Goal: Information Seeking & Learning: Learn about a topic

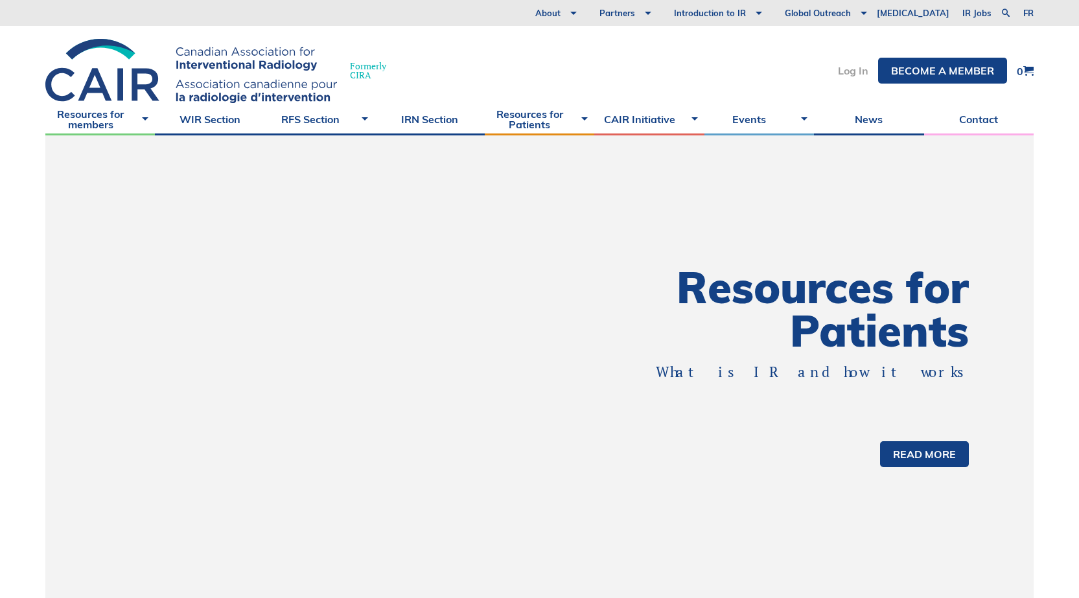
click at [850, 65] on link "Log In" at bounding box center [853, 70] width 30 height 10
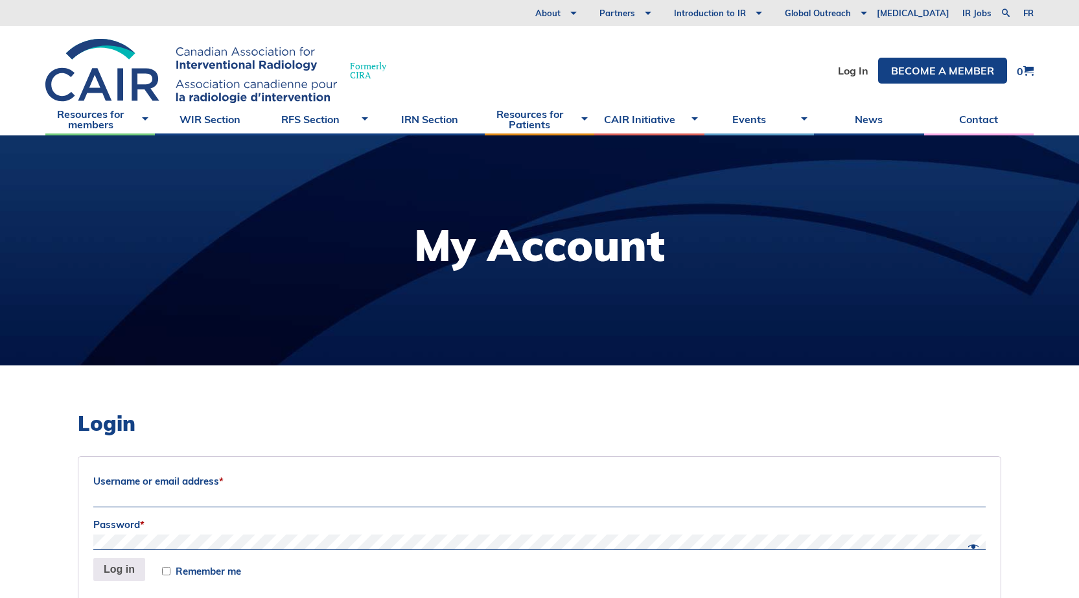
scroll to position [194, 0]
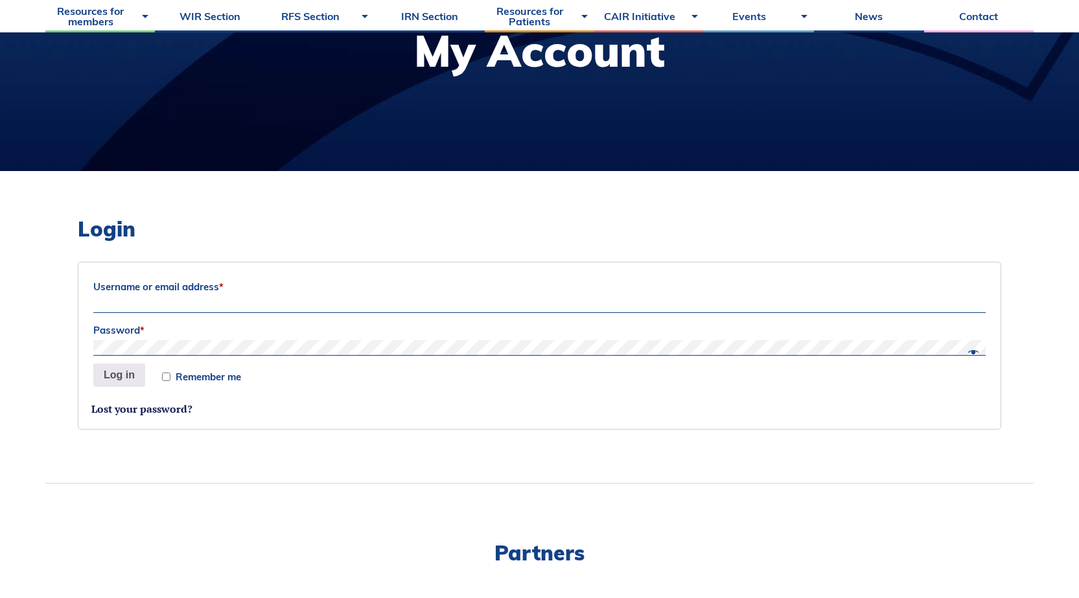
click at [265, 303] on input "Username or email address *" at bounding box center [539, 306] width 893 height 16
type input "kendall.forrester@albertahealthservices.ca"
click at [136, 380] on button "Log in" at bounding box center [119, 375] width 52 height 23
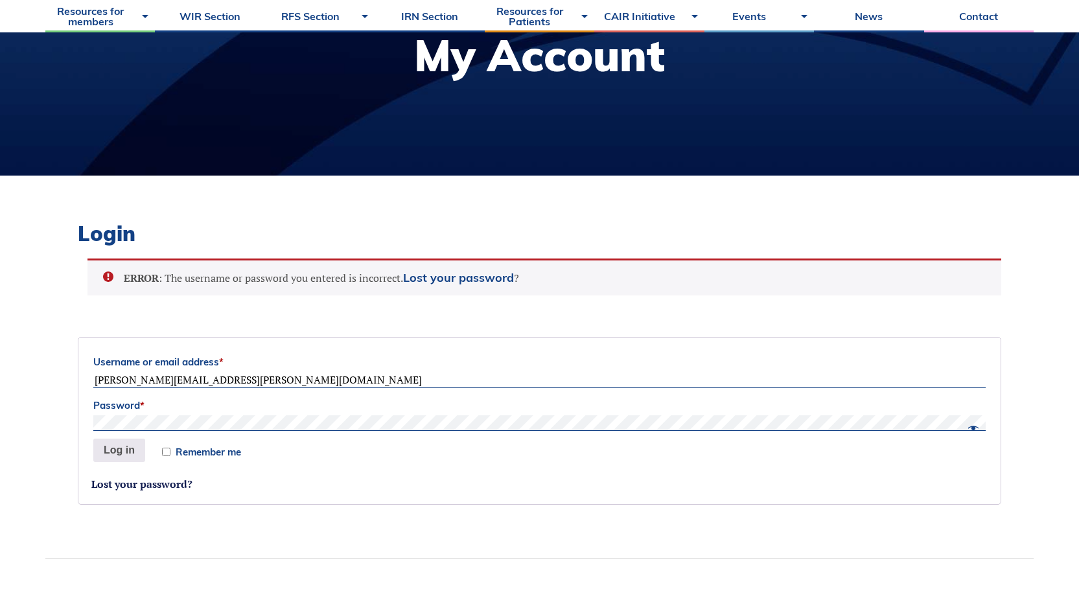
scroll to position [189, 0]
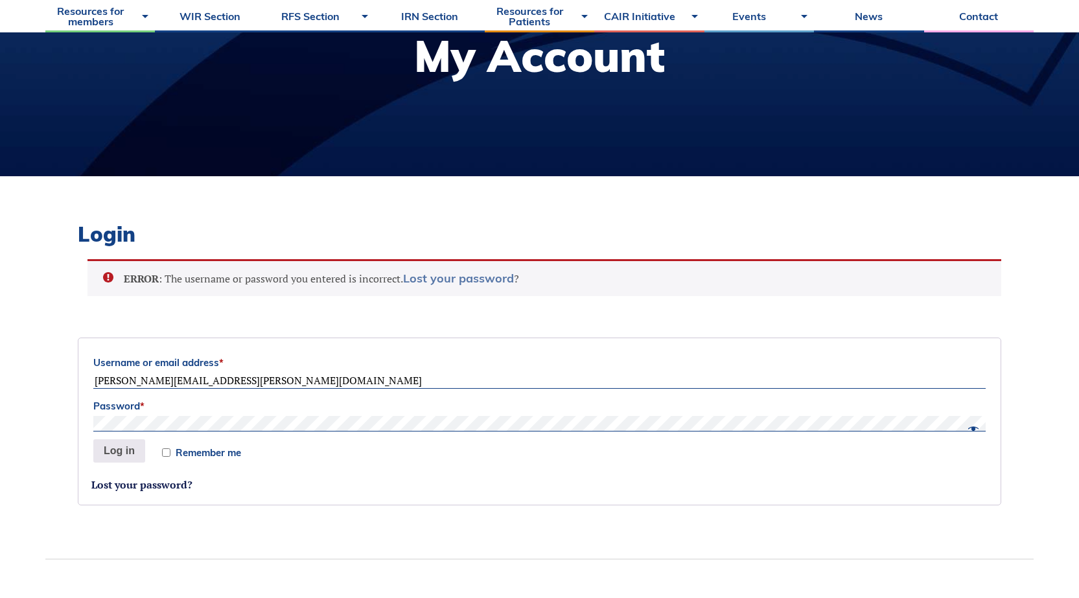
click at [459, 281] on link "Lost your password" at bounding box center [458, 278] width 111 height 15
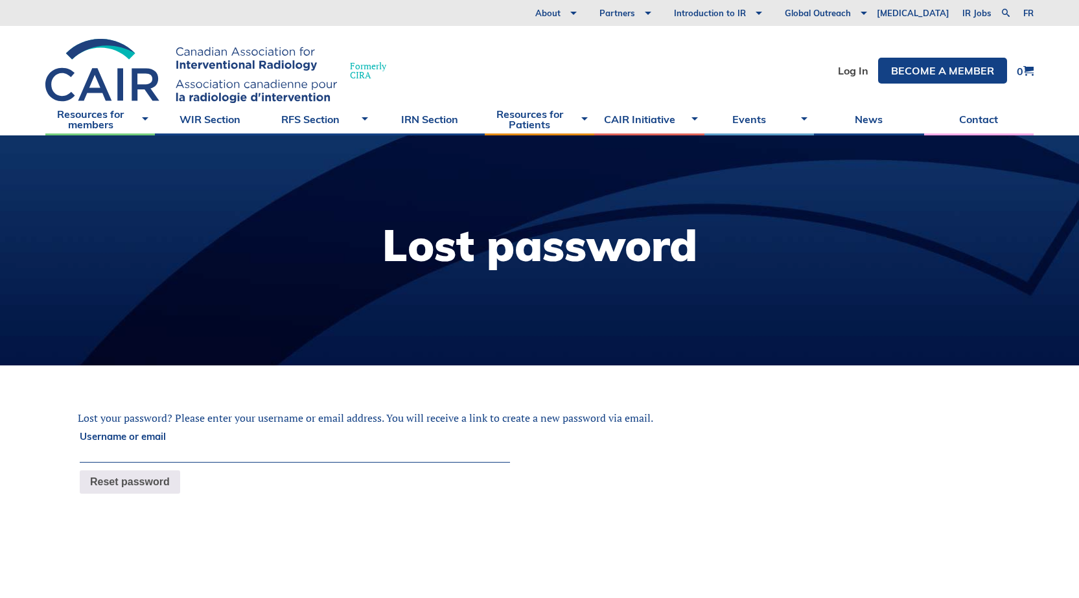
click at [163, 452] on input "Username or email" at bounding box center [295, 455] width 430 height 16
type input "k"
type input "kendall.forrester@albertahealthservices.ca"
click at [80, 471] on button "Reset password" at bounding box center [130, 482] width 100 height 23
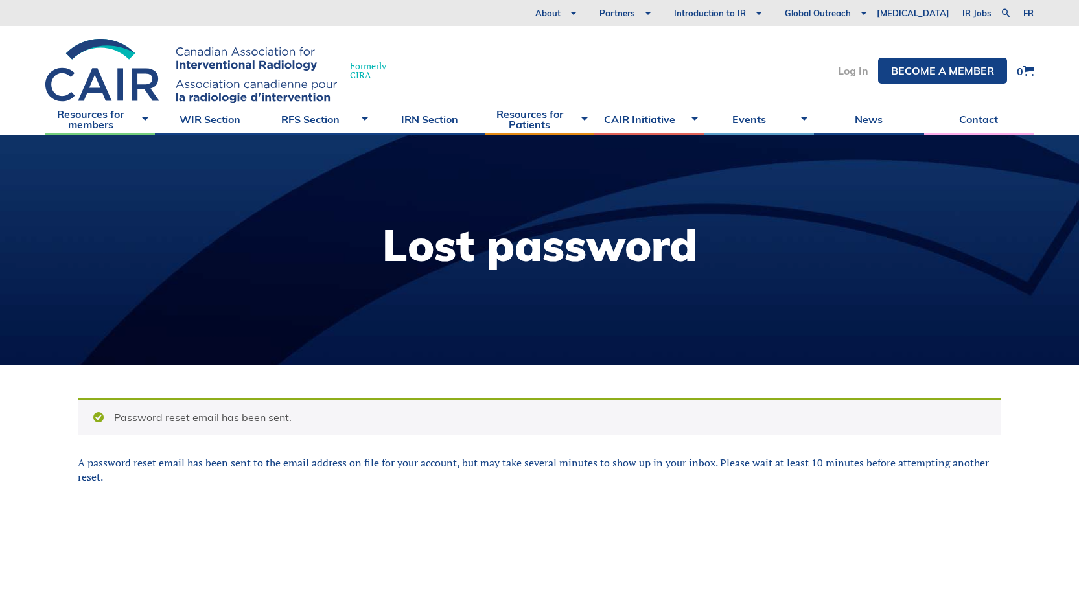
click at [867, 72] on link "Log In" at bounding box center [853, 70] width 30 height 10
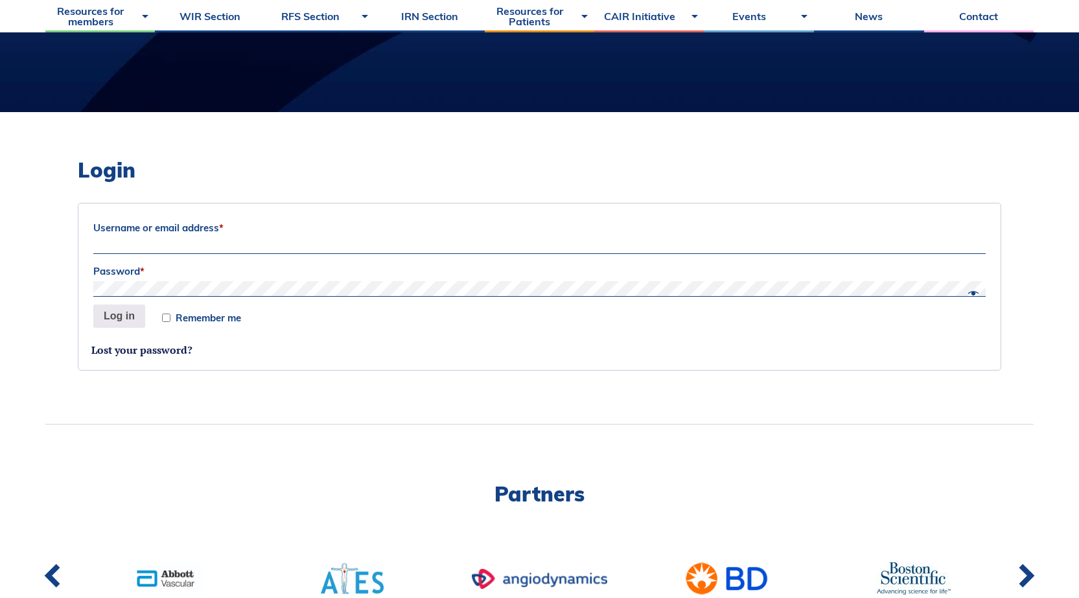
scroll to position [259, 0]
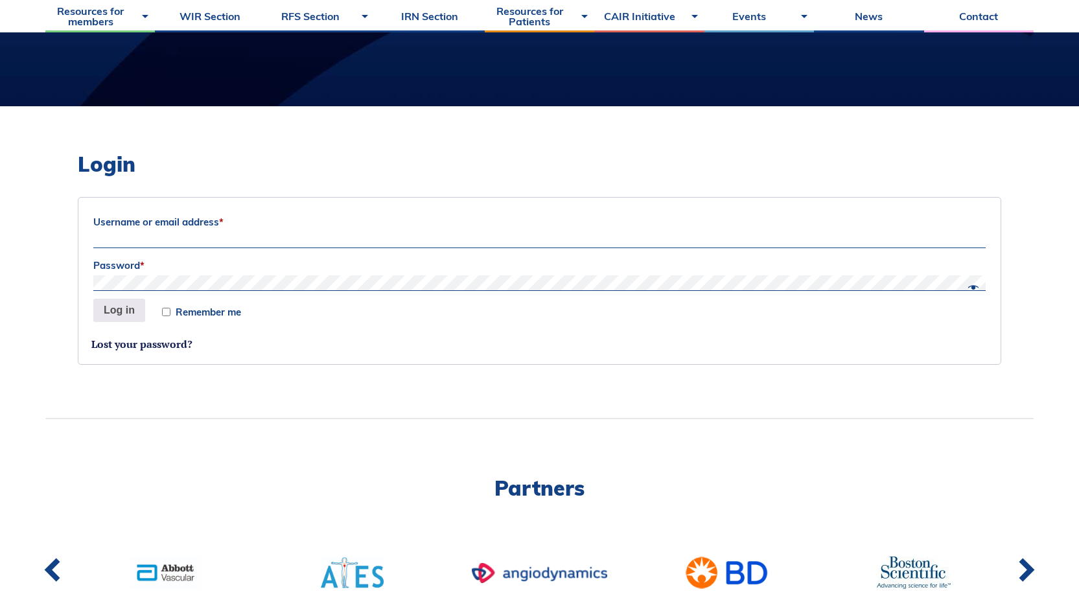
click at [242, 234] on input "Username or email address *" at bounding box center [539, 241] width 893 height 16
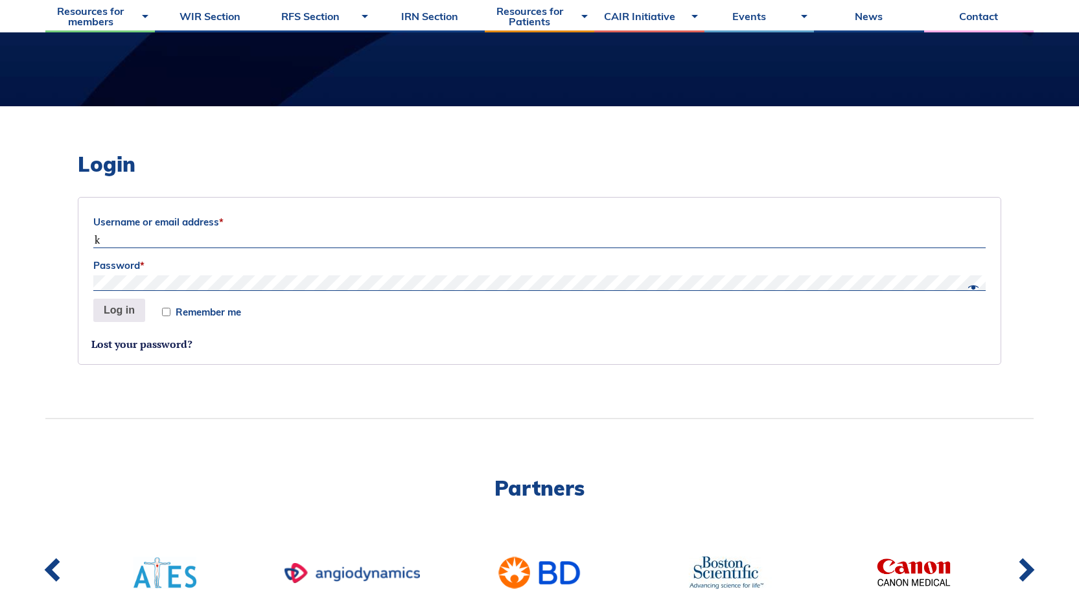
type input "kendall.forrester@albertahealthservices.ca"
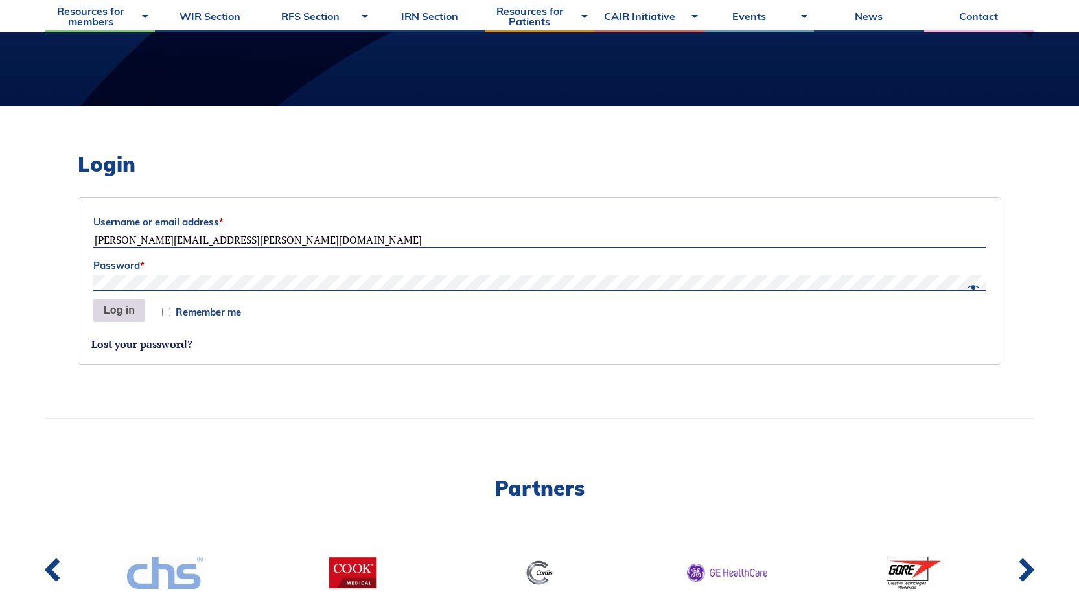
click at [134, 307] on button "Log in" at bounding box center [119, 310] width 52 height 23
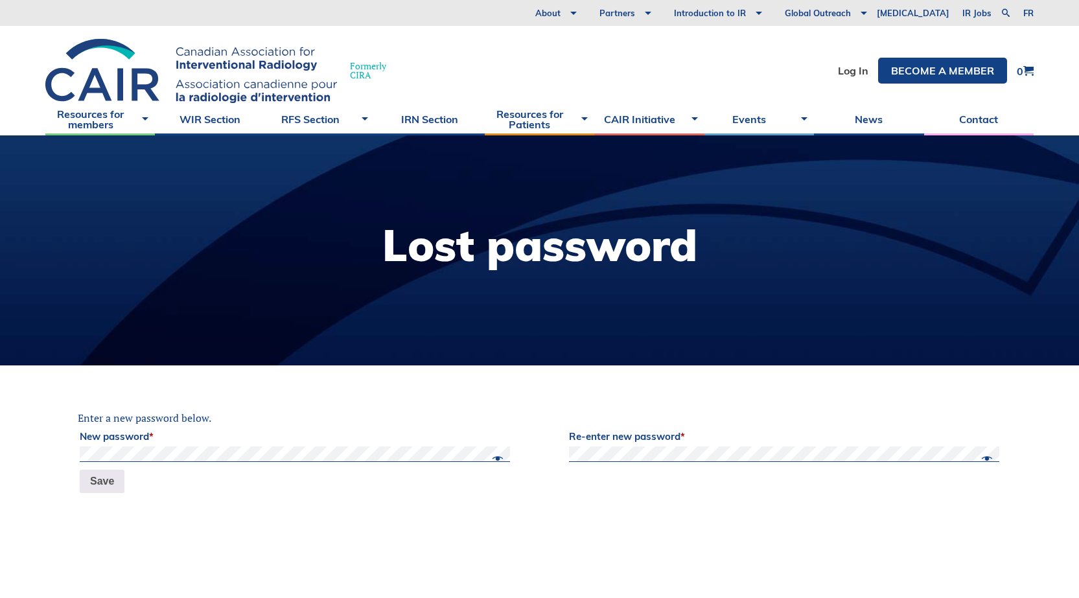
click at [299, 443] on label "New password *" at bounding box center [295, 436] width 430 height 19
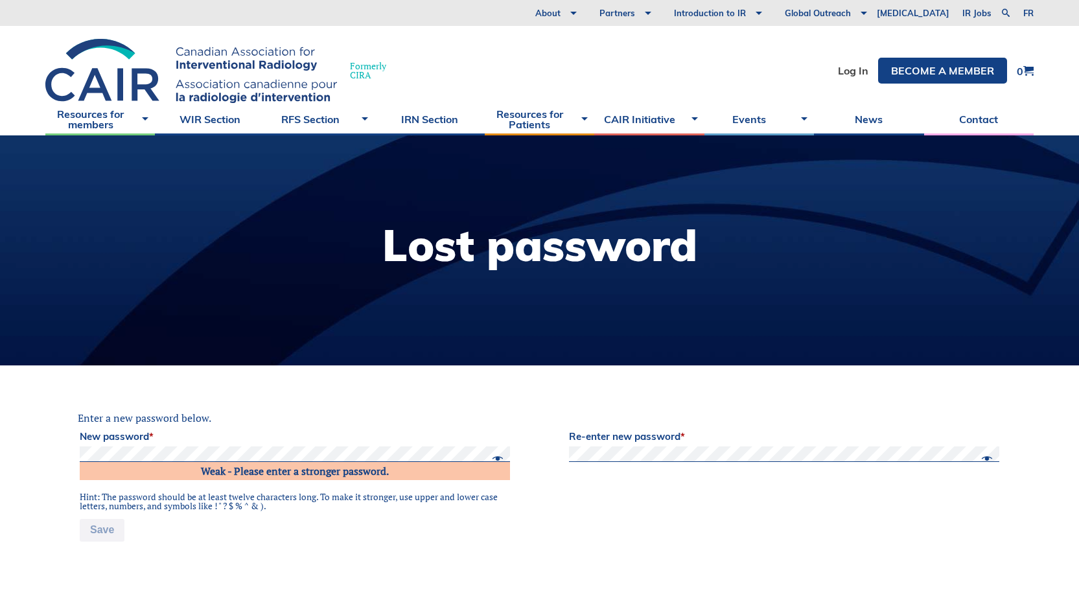
click at [770, 444] on label "Re-enter new password *" at bounding box center [784, 436] width 430 height 19
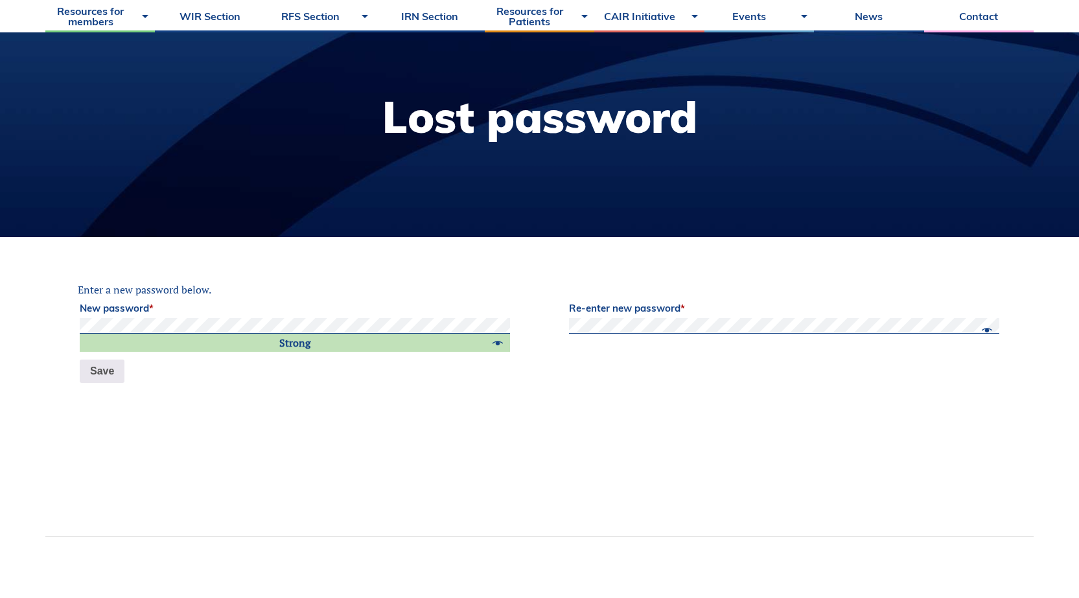
scroll to position [130, 0]
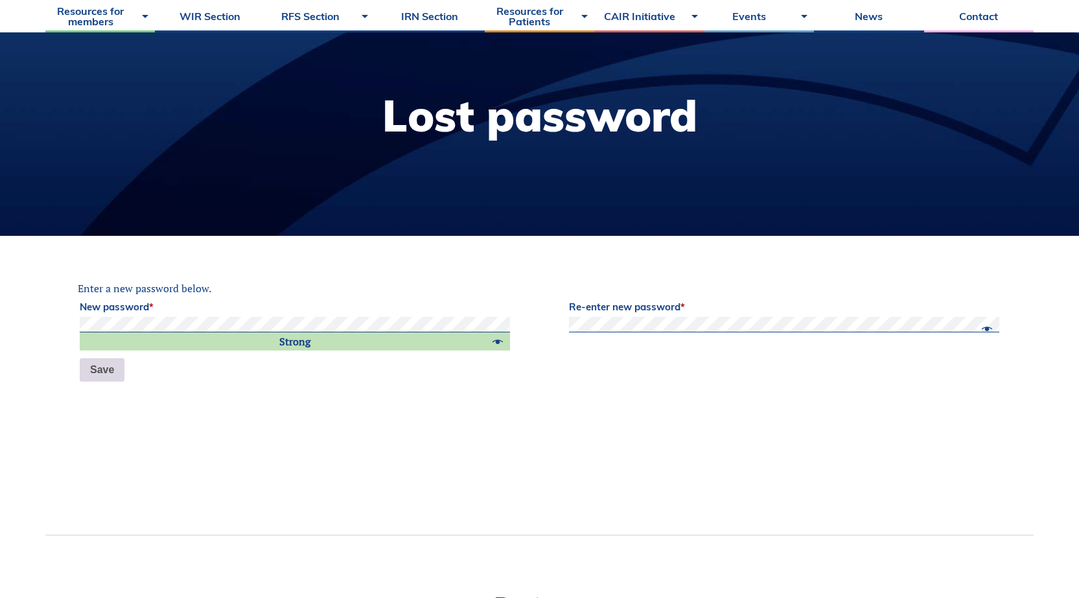
click at [105, 366] on button "Save" at bounding box center [102, 369] width 45 height 23
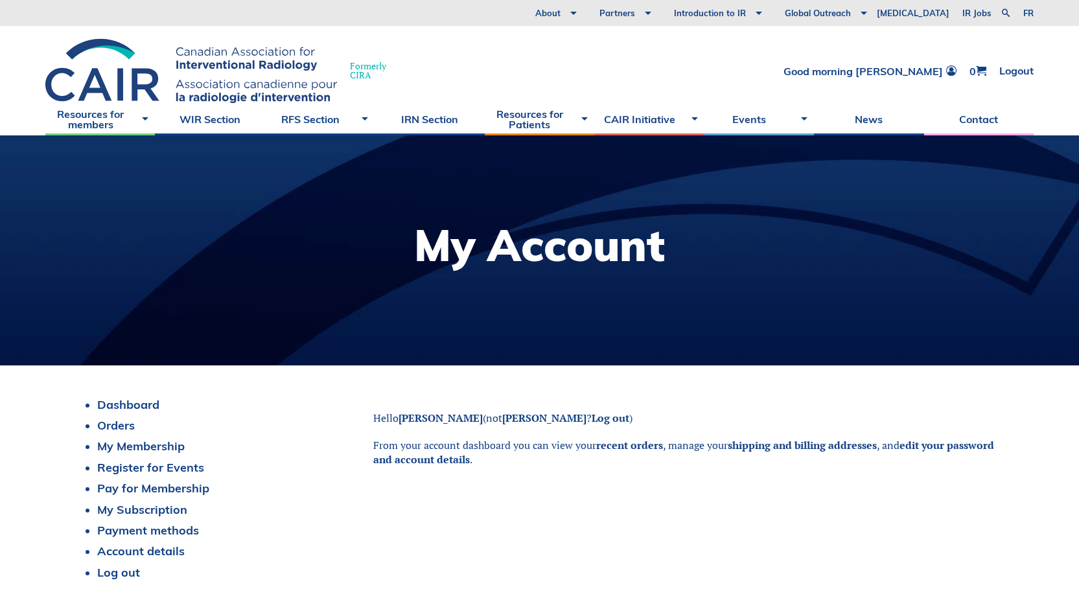
click at [994, 185] on div at bounding box center [539, 250] width 1079 height 230
click at [916, 73] on link "Good morning [PERSON_NAME]" at bounding box center [870, 70] width 173 height 11
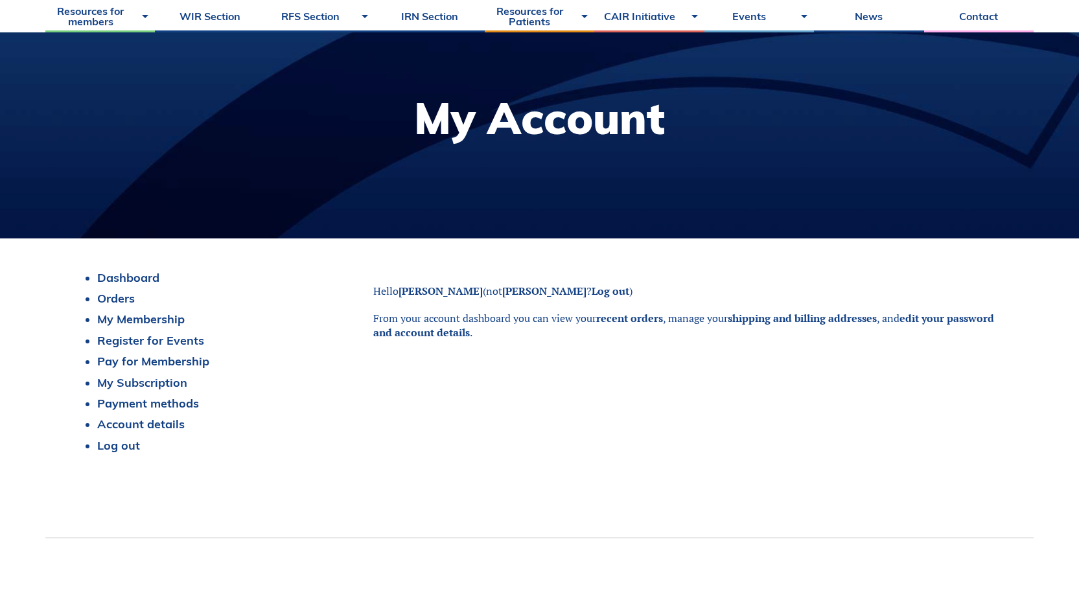
scroll to position [130, 0]
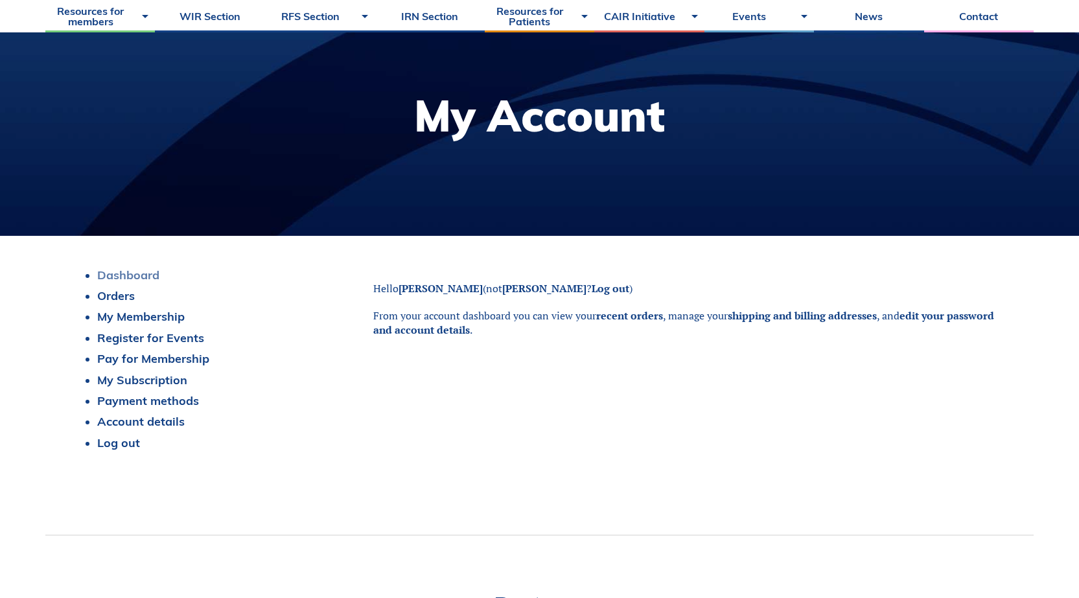
click at [144, 280] on link "Dashboard" at bounding box center [128, 275] width 62 height 15
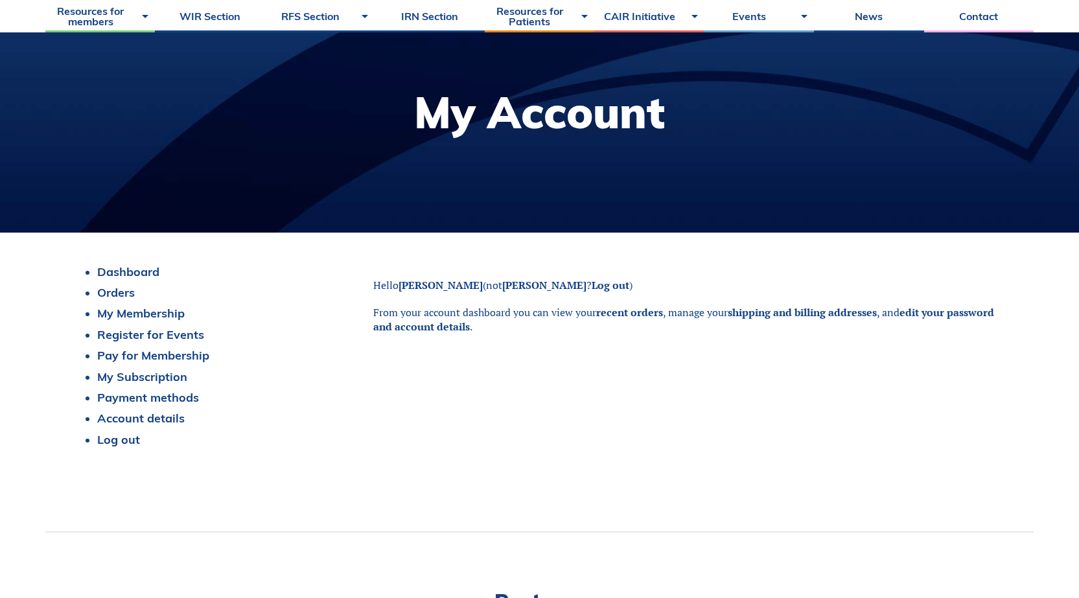
scroll to position [130, 0]
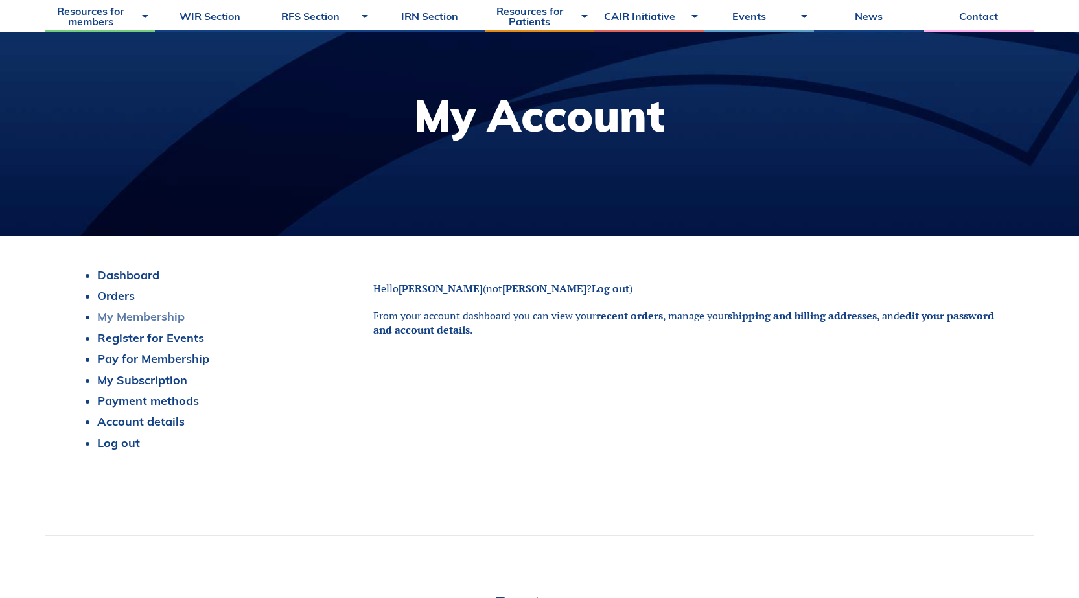
click at [167, 320] on link "My Membership" at bounding box center [141, 316] width 88 height 15
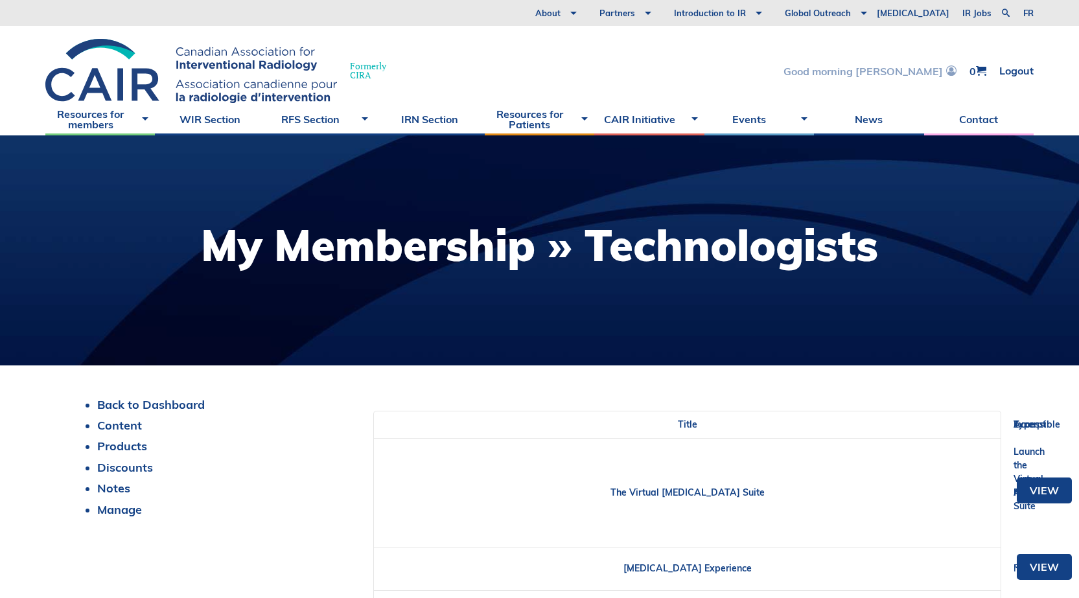
click at [893, 71] on link "Good morning [PERSON_NAME]" at bounding box center [870, 70] width 173 height 11
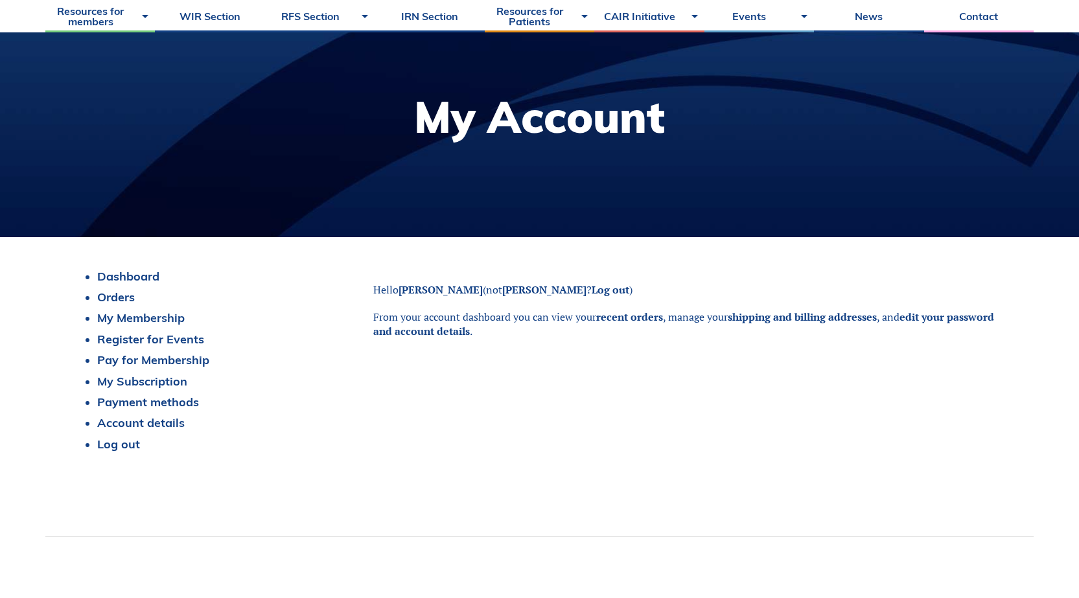
scroll to position [130, 0]
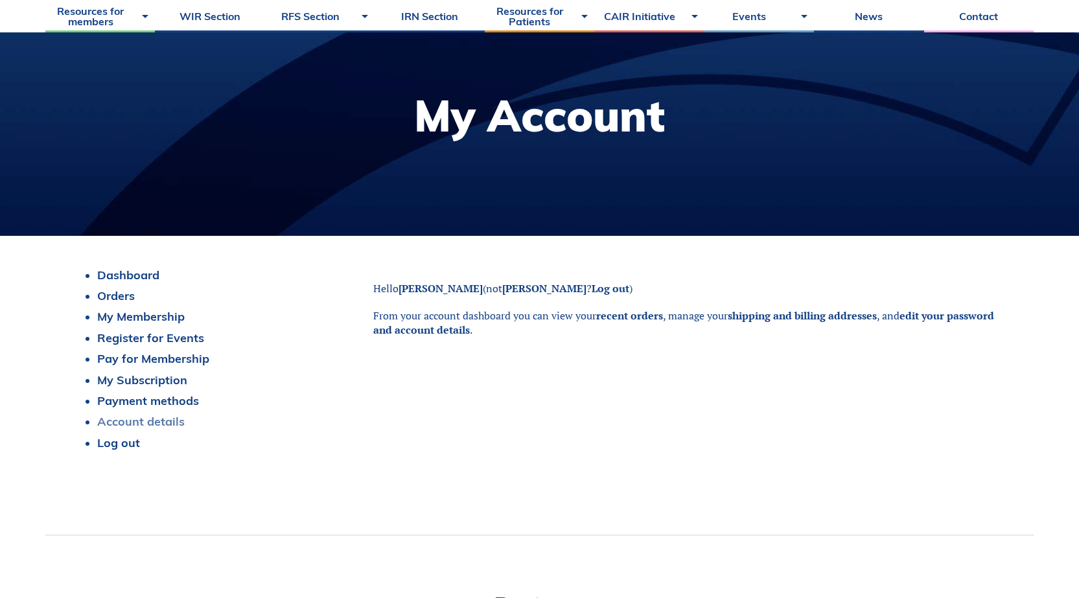
click at [135, 419] on link "Account details" at bounding box center [141, 421] width 88 height 15
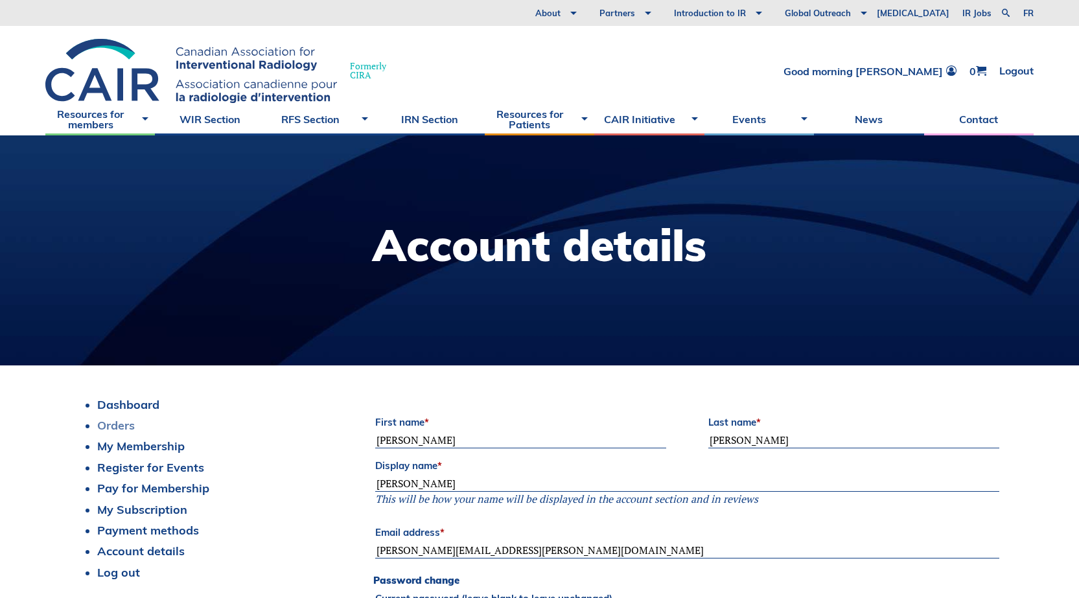
click at [127, 424] on link "Orders" at bounding box center [116, 425] width 38 height 15
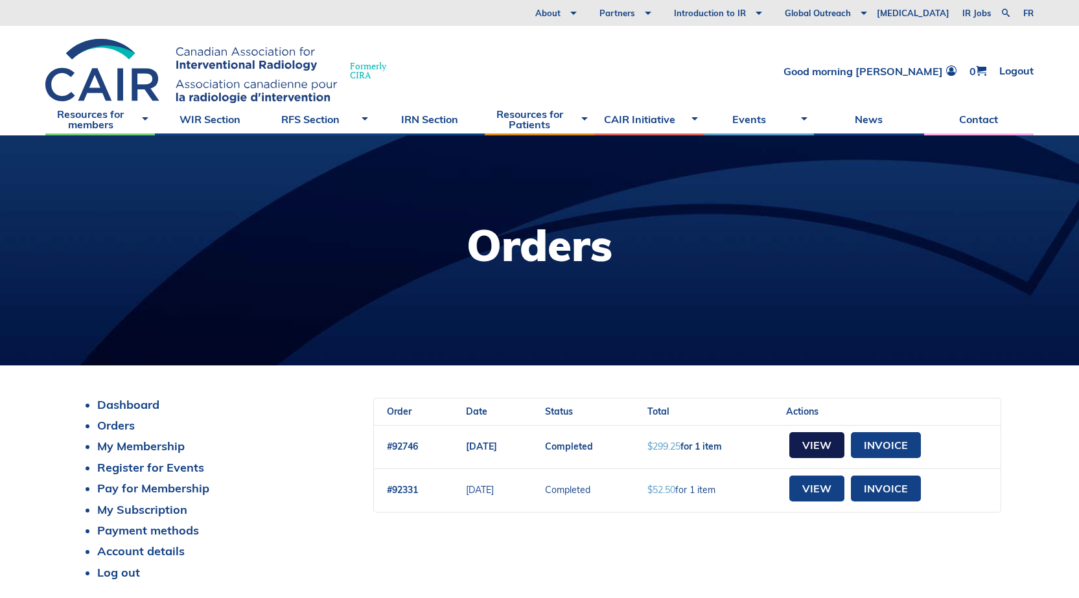
click at [845, 450] on link "View" at bounding box center [816, 445] width 55 height 26
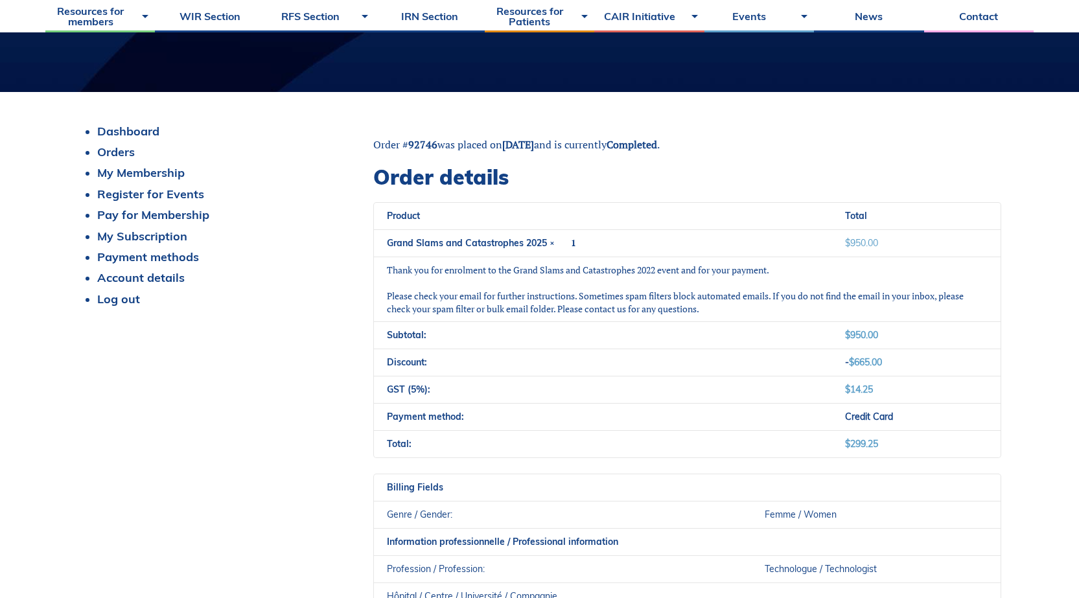
scroll to position [259, 0]
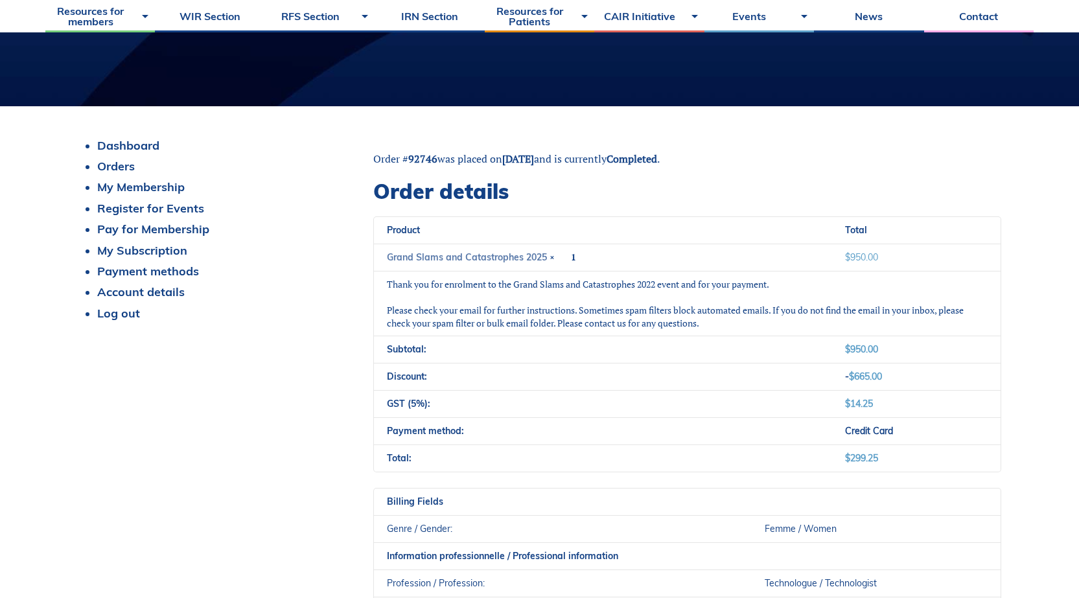
click at [529, 257] on link "Grand Slams and Catastrophes 2025" at bounding box center [467, 257] width 160 height 12
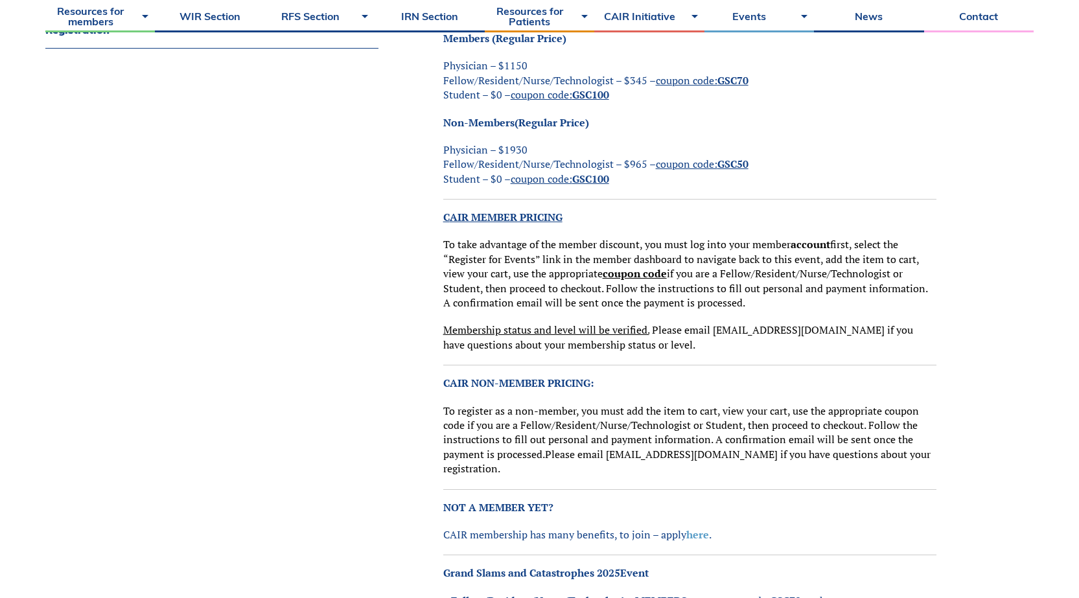
scroll to position [259, 0]
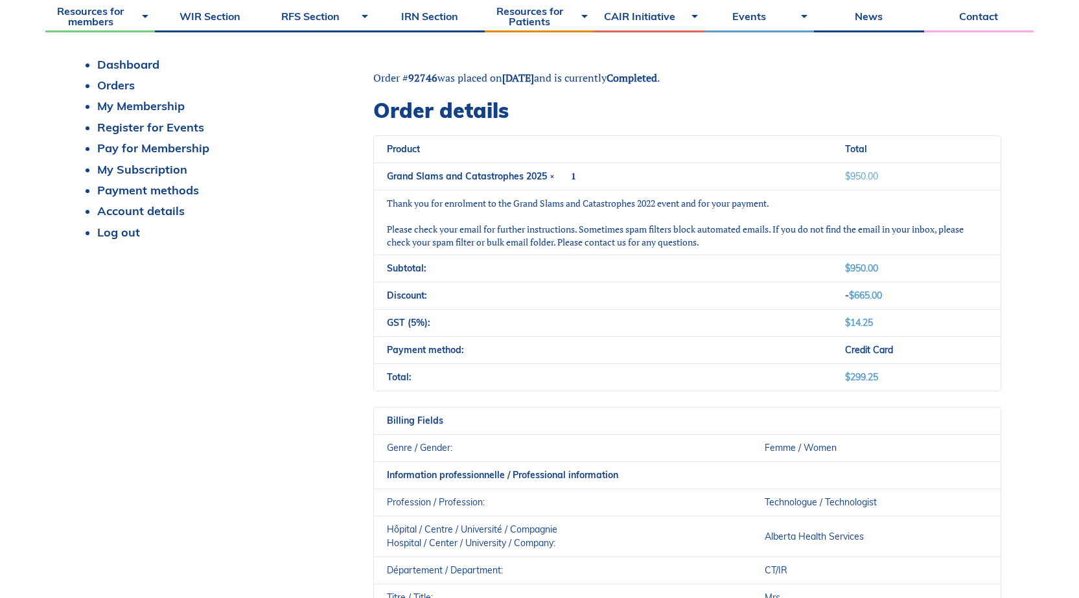
scroll to position [324, 0]
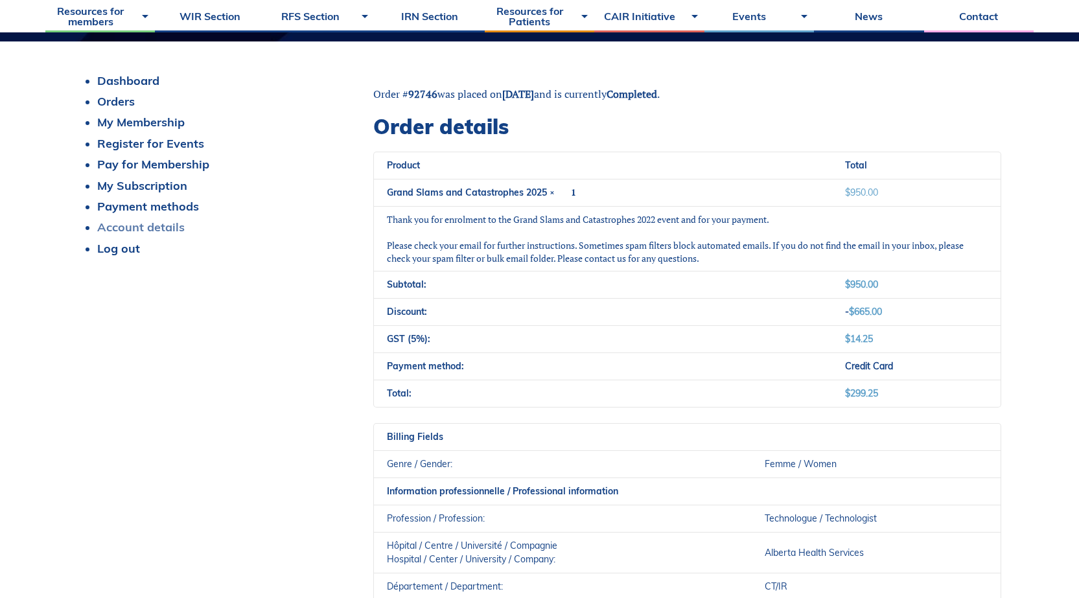
click at [143, 228] on link "Account details" at bounding box center [141, 227] width 88 height 15
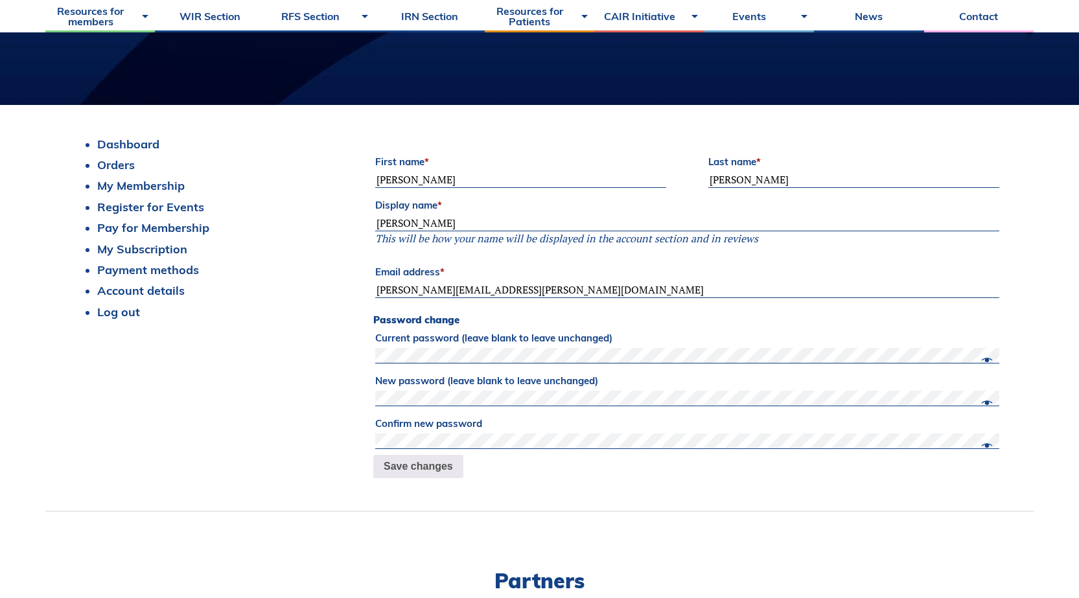
scroll to position [259, 0]
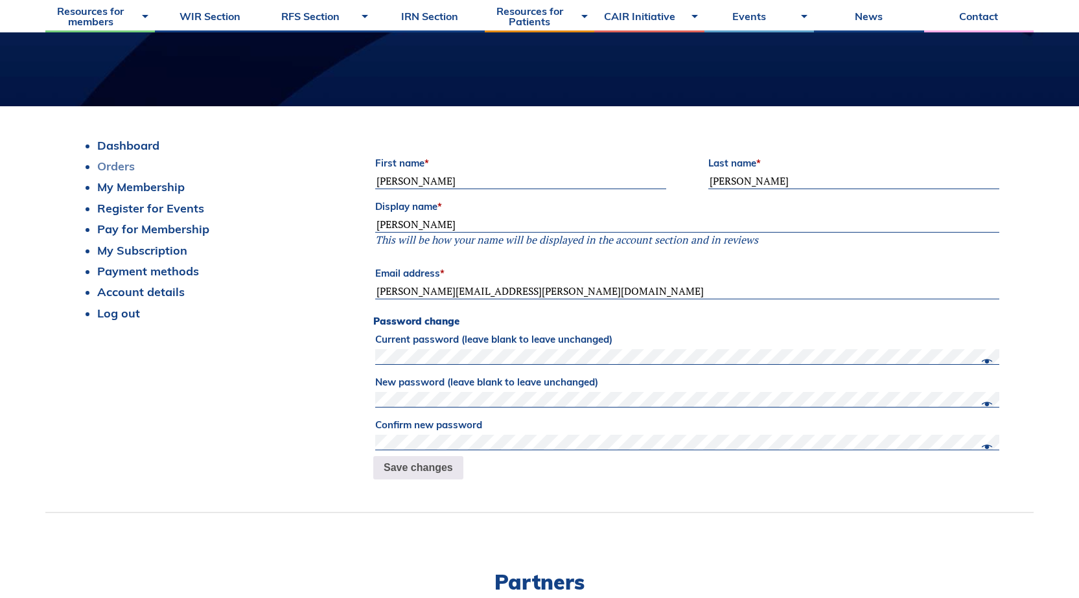
click at [124, 164] on link "Orders" at bounding box center [116, 166] width 38 height 15
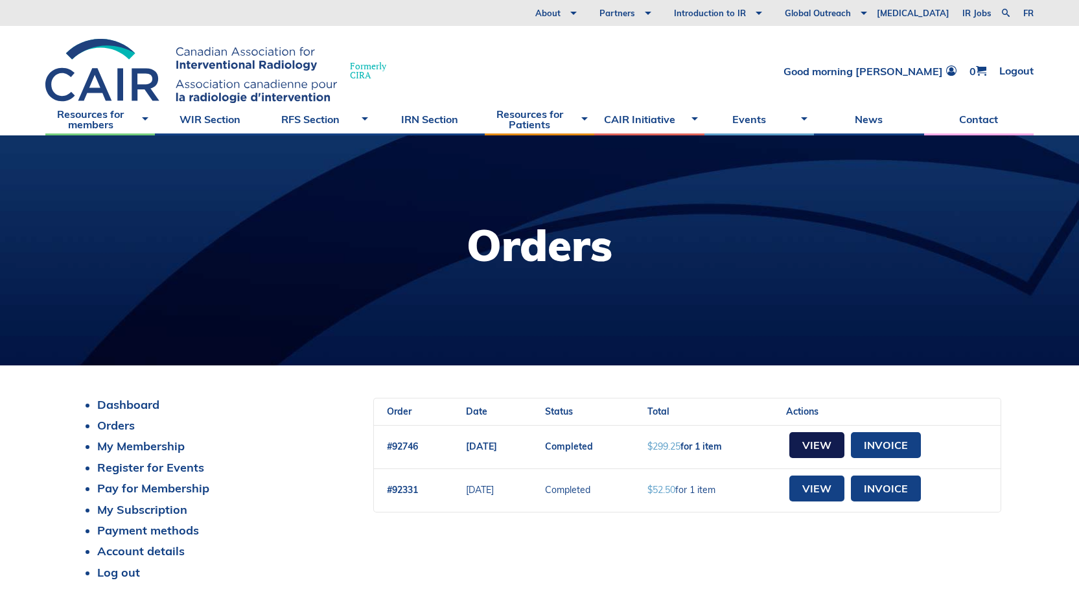
click at [845, 443] on link "View" at bounding box center [816, 445] width 55 height 26
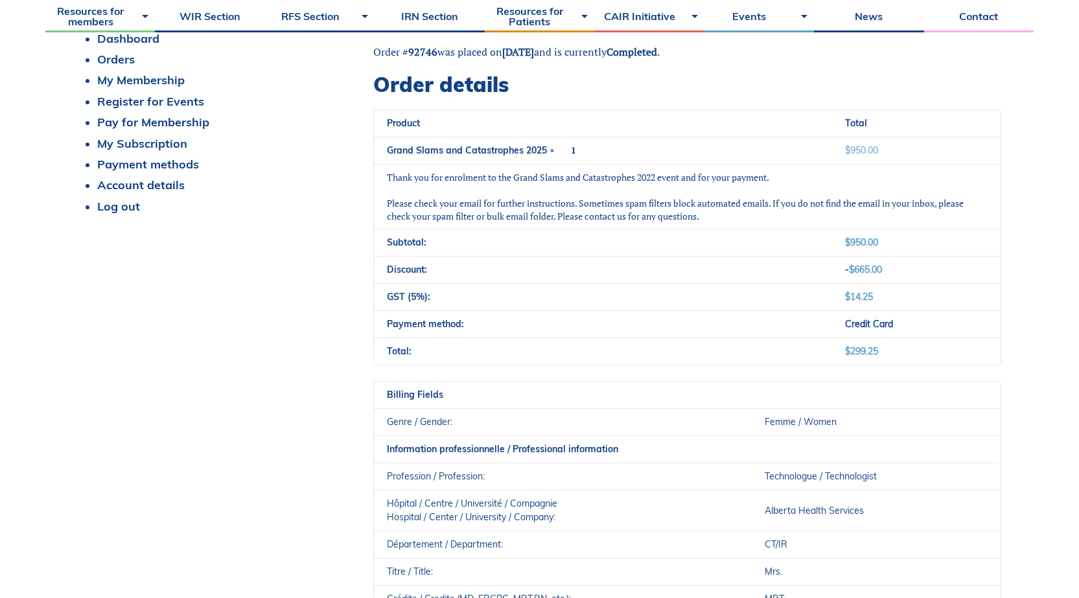
scroll to position [324, 0]
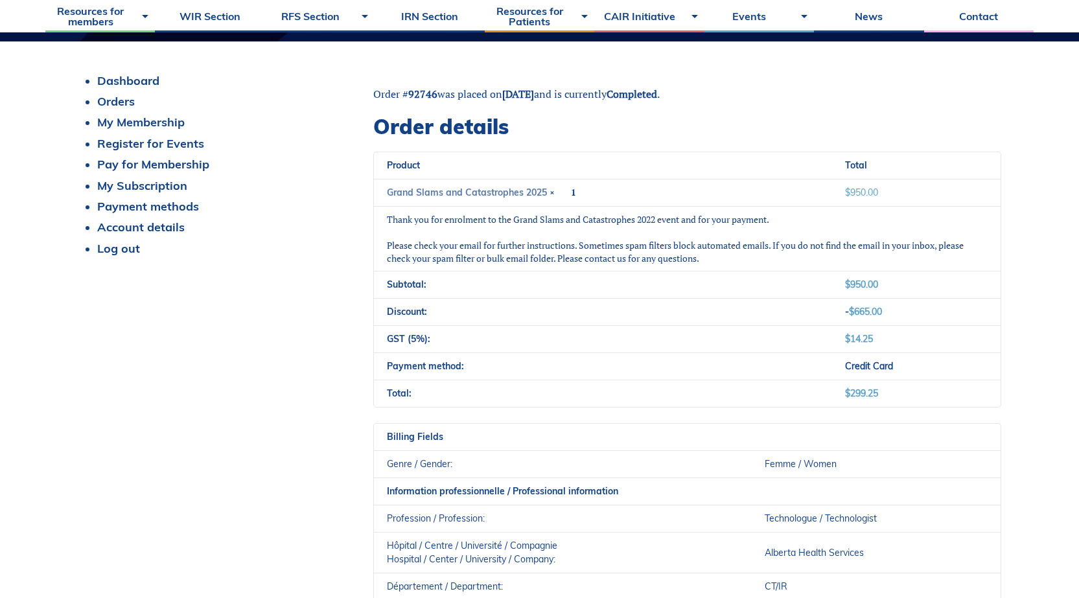
click at [503, 194] on link "Grand Slams and Catastrophes 2025" at bounding box center [467, 193] width 160 height 12
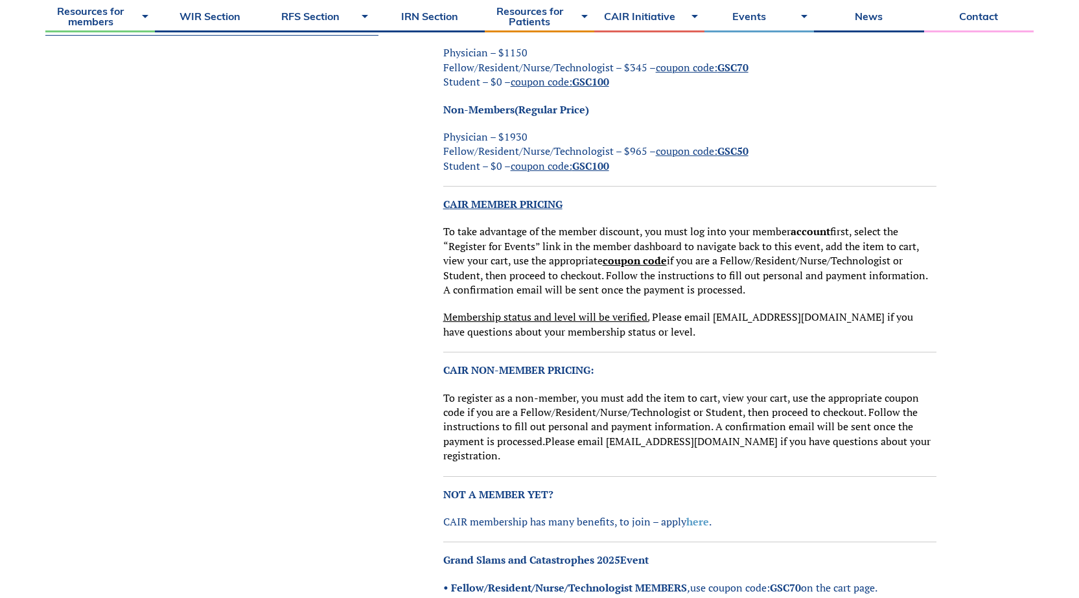
scroll to position [536, 0]
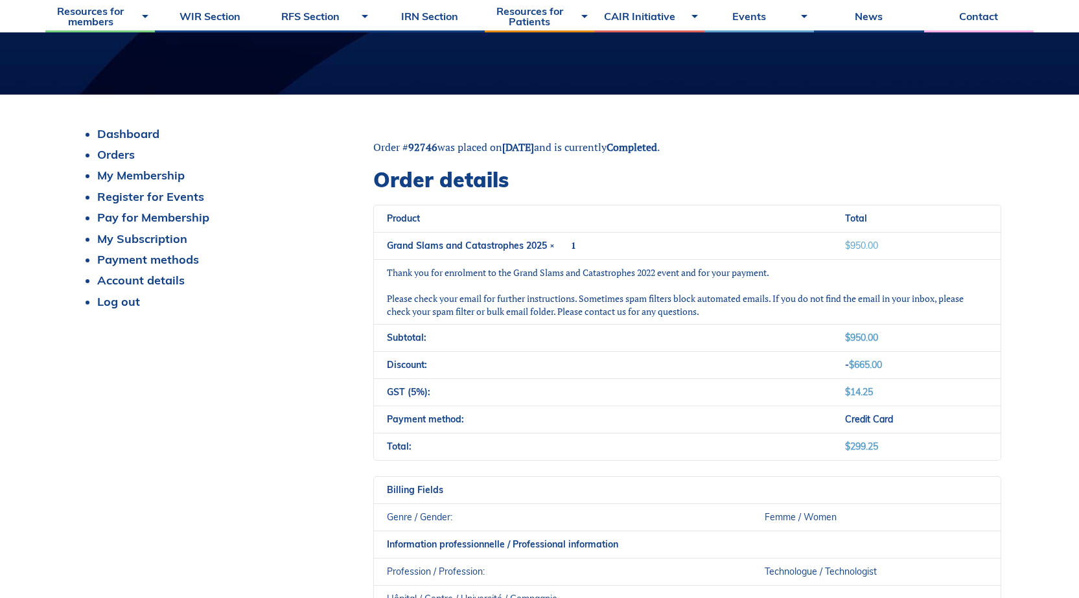
scroll to position [259, 0]
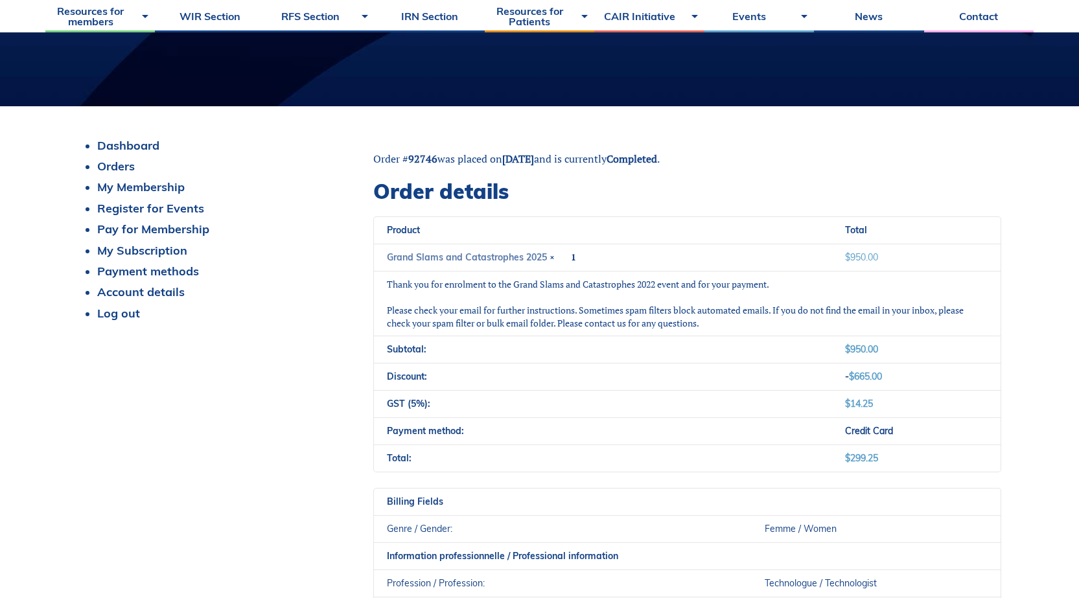
click at [533, 259] on link "Grand Slams and Catastrophes 2025" at bounding box center [467, 257] width 160 height 12
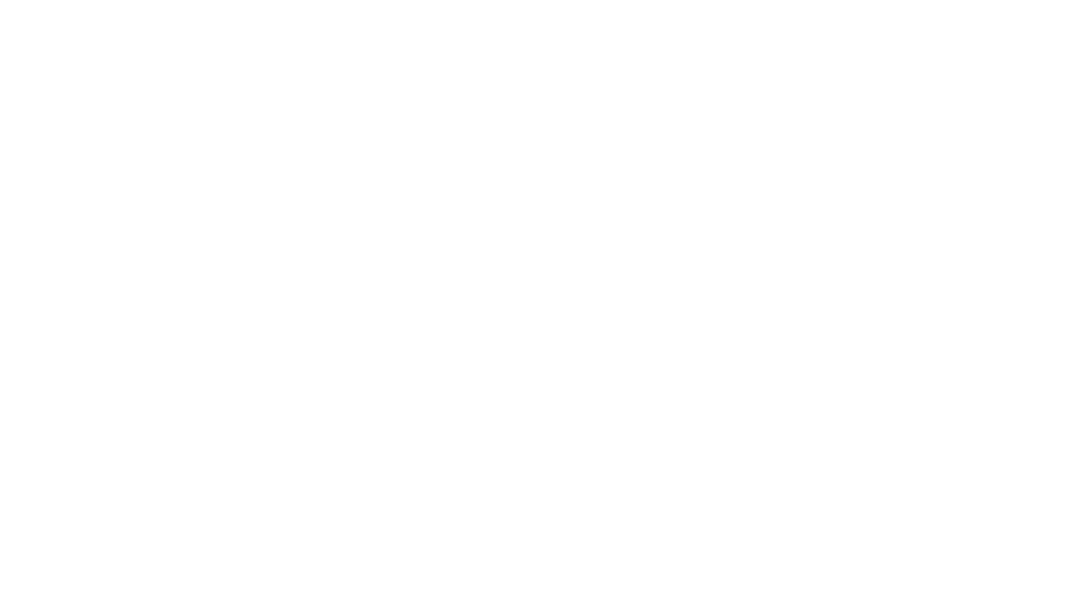
scroll to position [259, 0]
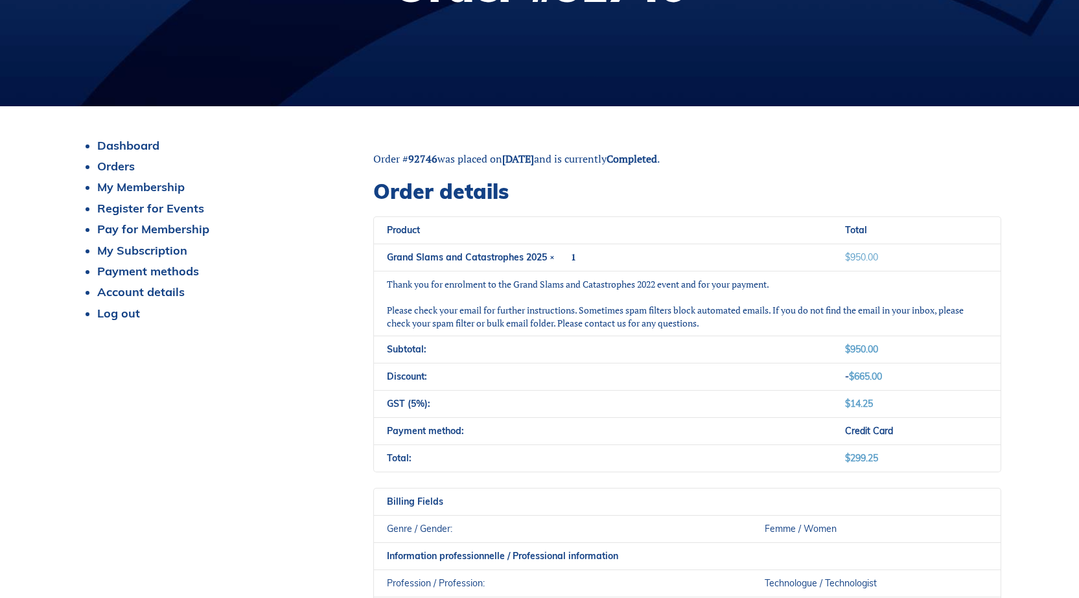
click at [309, 292] on li "Account details" at bounding box center [226, 292] width 258 height 14
click at [499, 259] on link "Grand Slams and Catastrophes 2025" at bounding box center [467, 257] width 160 height 12
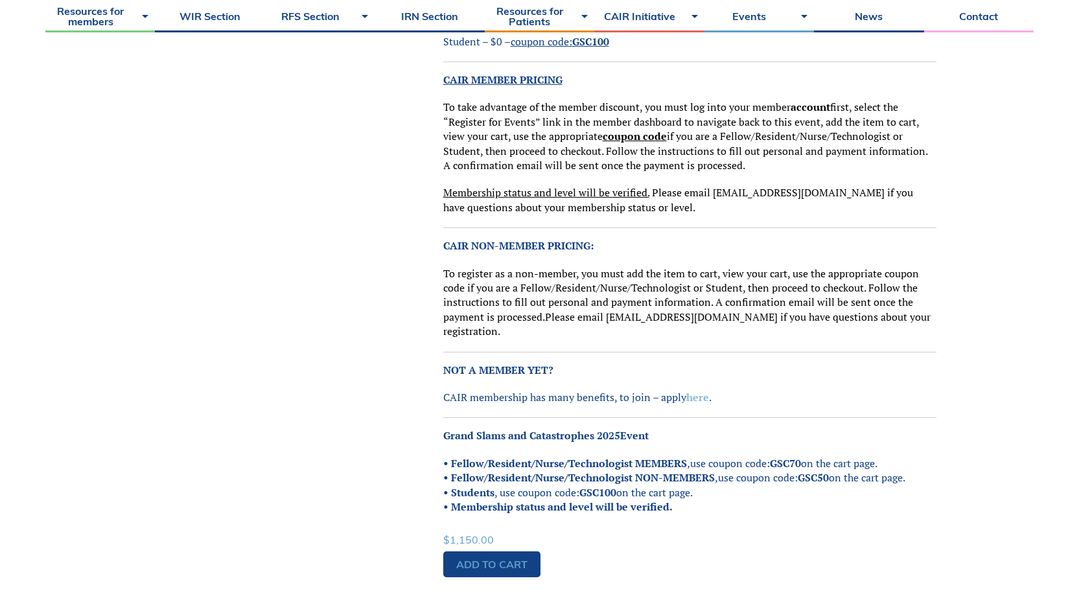
scroll to position [648, 0]
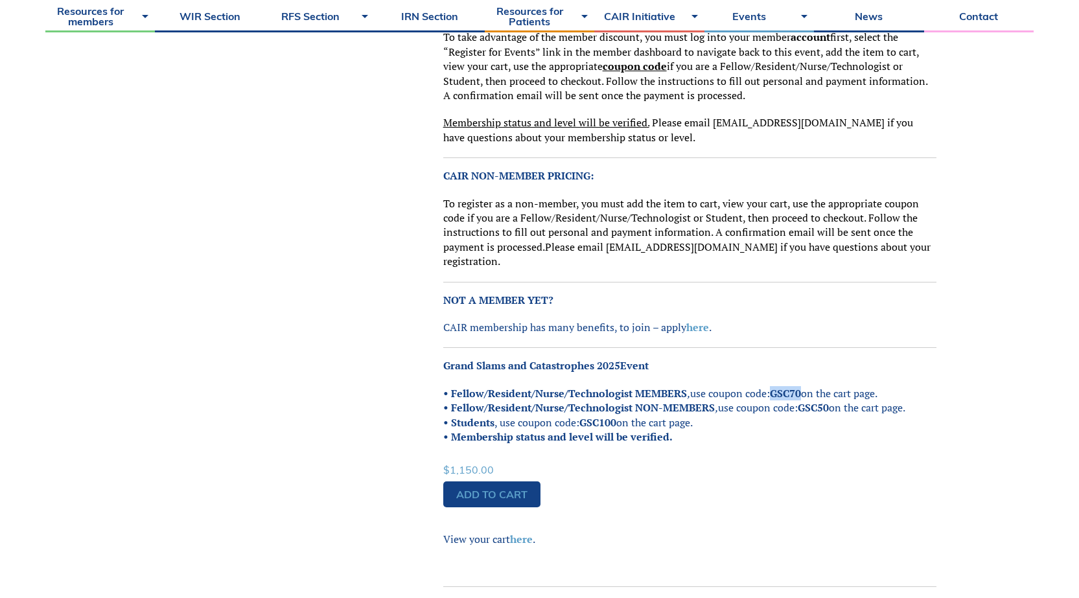
drag, startPoint x: 773, startPoint y: 376, endPoint x: 802, endPoint y: 379, distance: 29.3
click at [801, 386] on strong "GSC70" at bounding box center [785, 393] width 31 height 14
copy strong "GSC70"
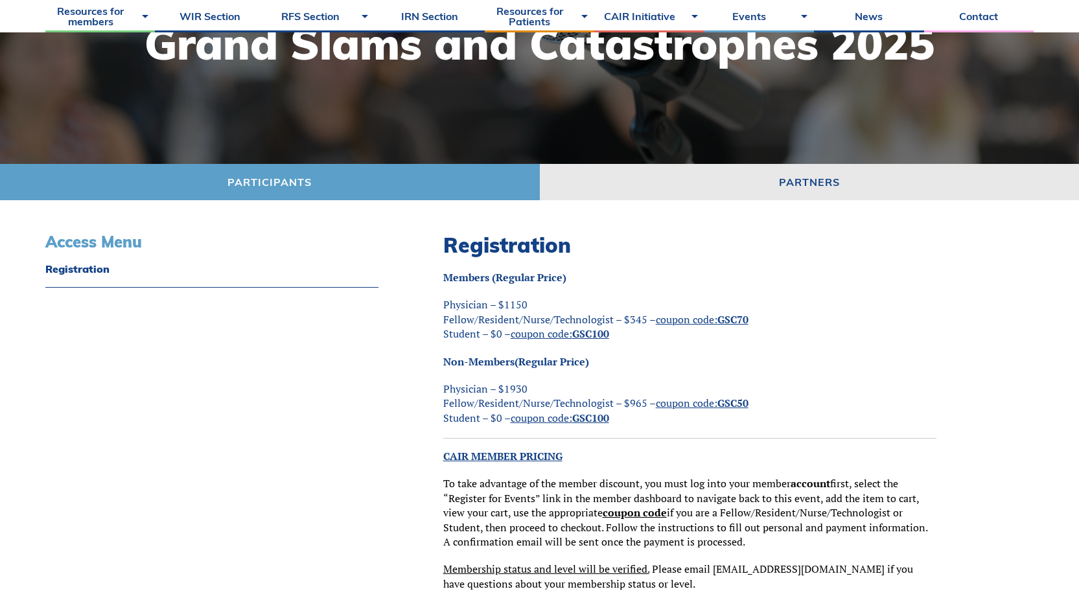
scroll to position [194, 0]
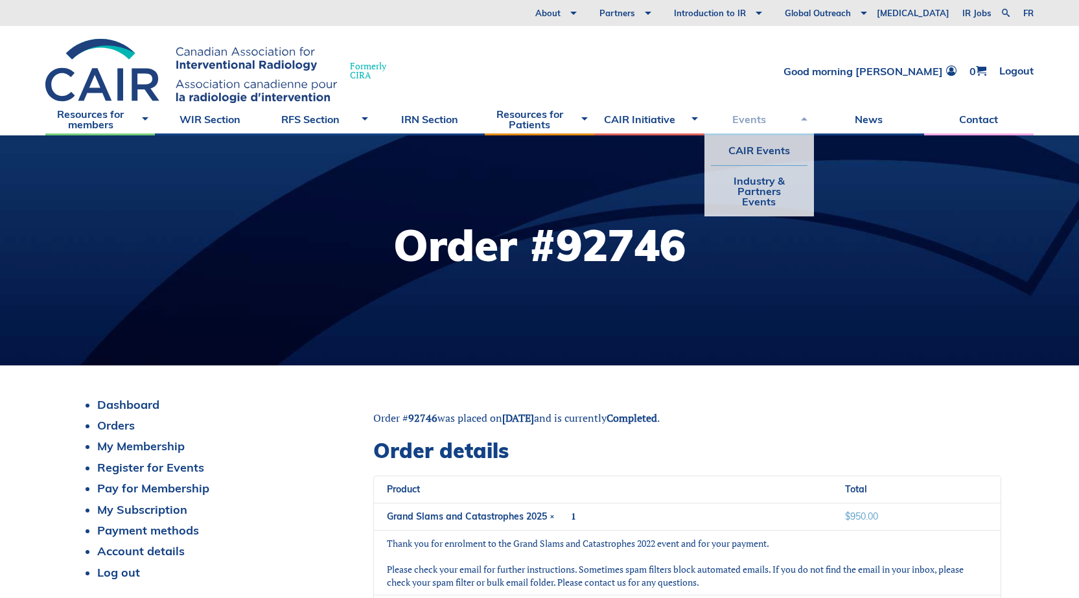
click at [763, 126] on link "Events" at bounding box center [760, 119] width 110 height 32
click at [767, 156] on link "CAIR Events" at bounding box center [759, 150] width 97 height 30
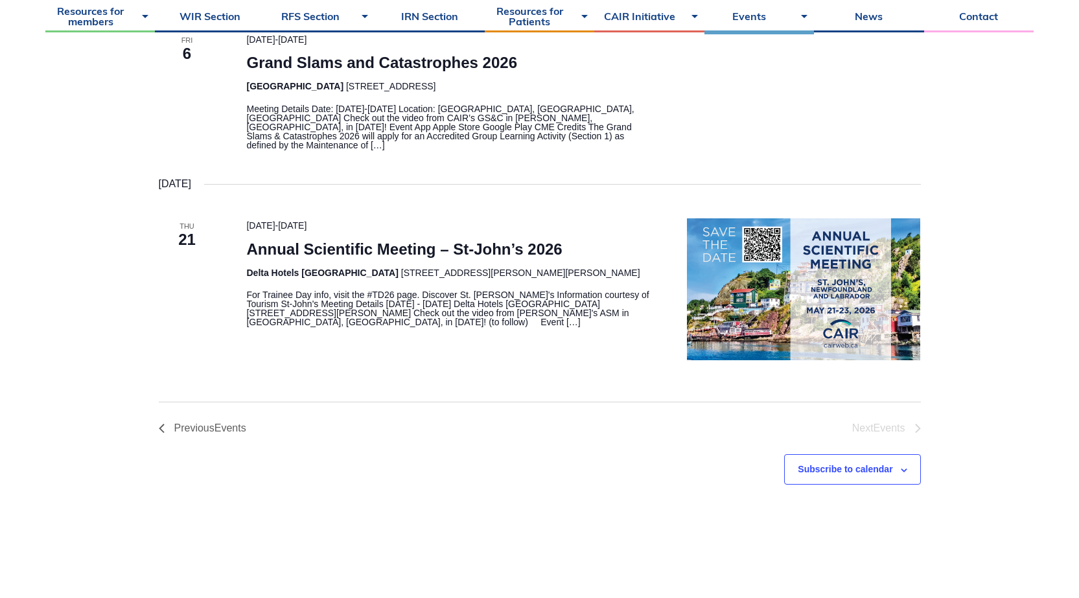
scroll to position [389, 0]
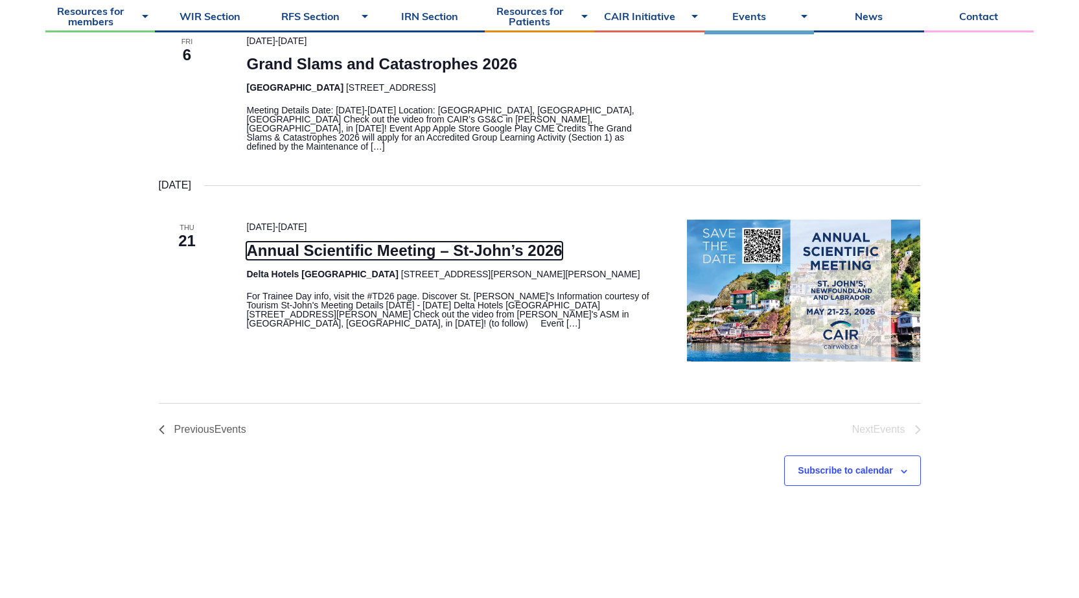
click at [350, 247] on link "Annual Scientific Meeting – St-John’s 2026" at bounding box center [404, 251] width 316 height 18
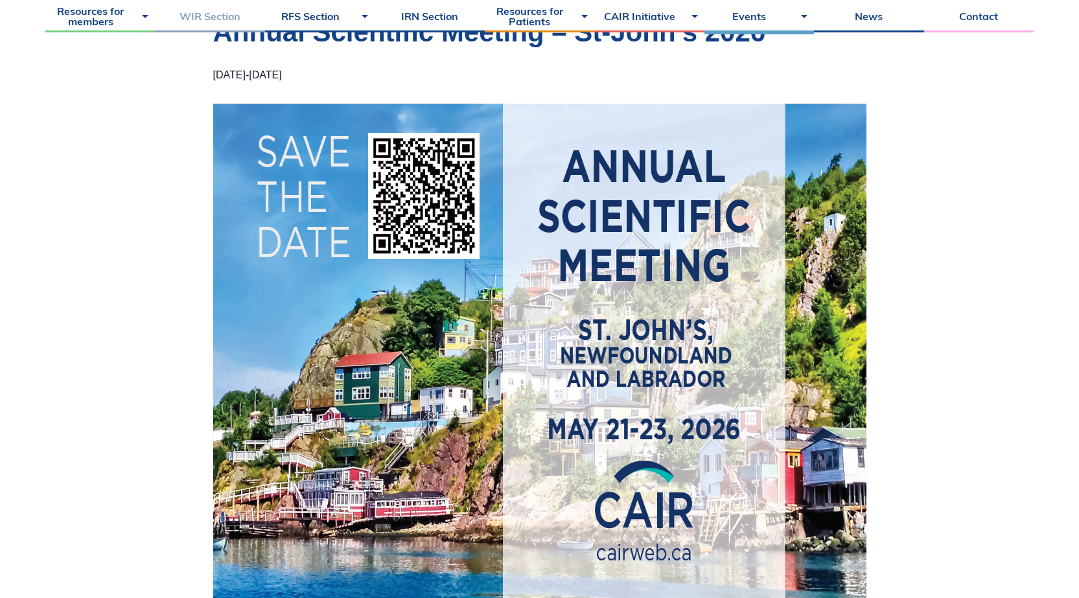
scroll to position [130, 0]
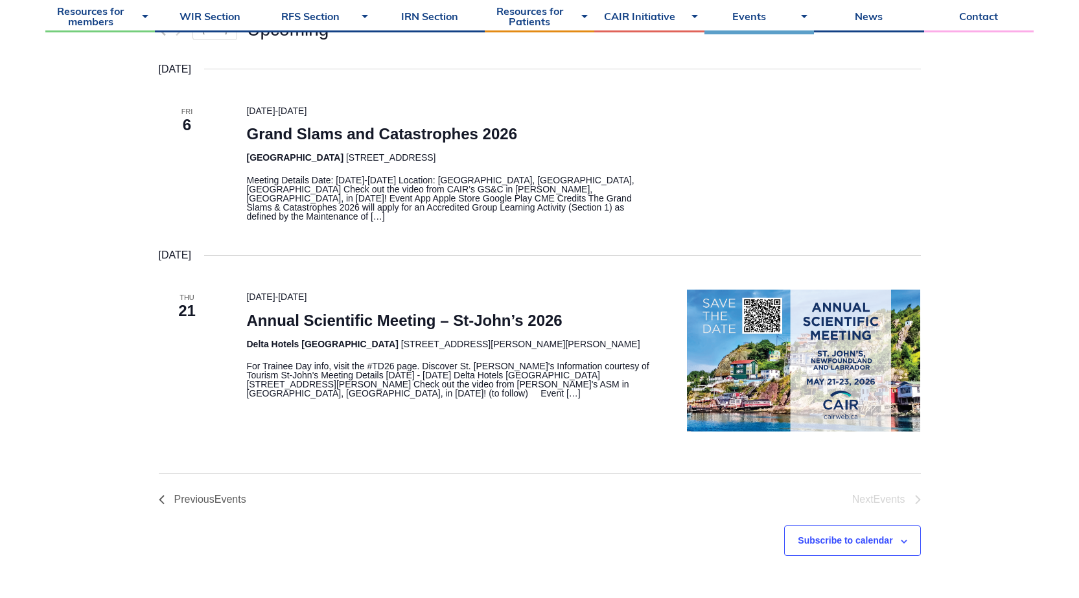
scroll to position [389, 0]
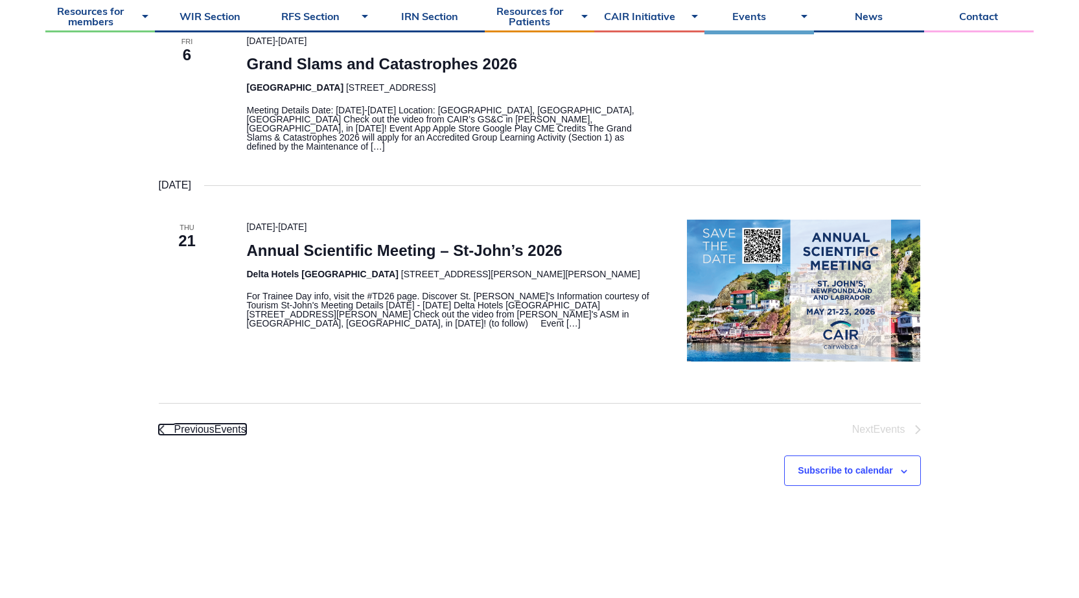
click at [177, 425] on span "Previous Events" at bounding box center [210, 430] width 72 height 10
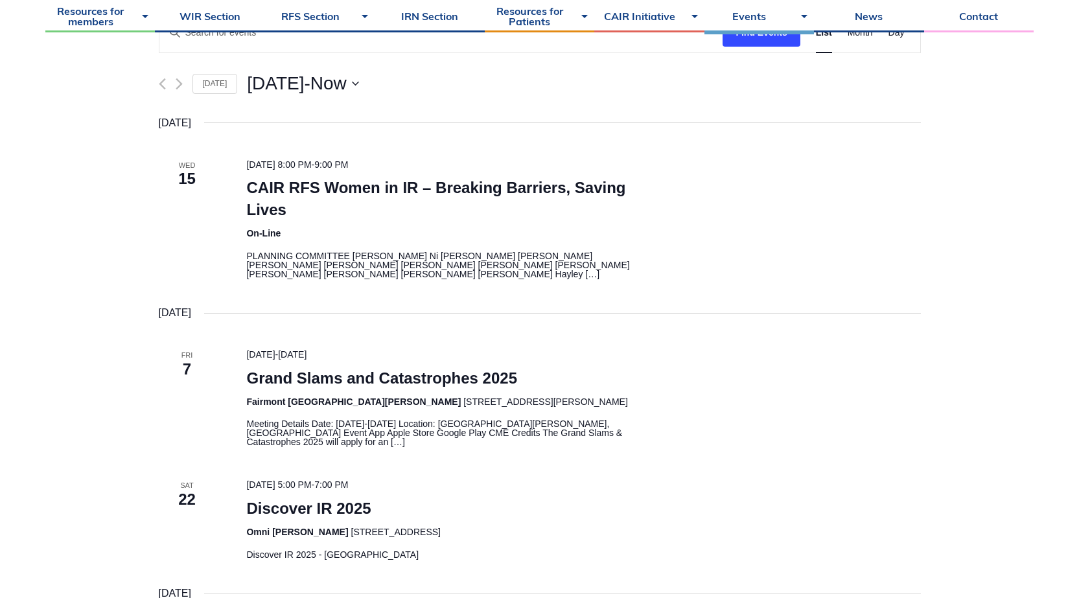
scroll to position [330, 0]
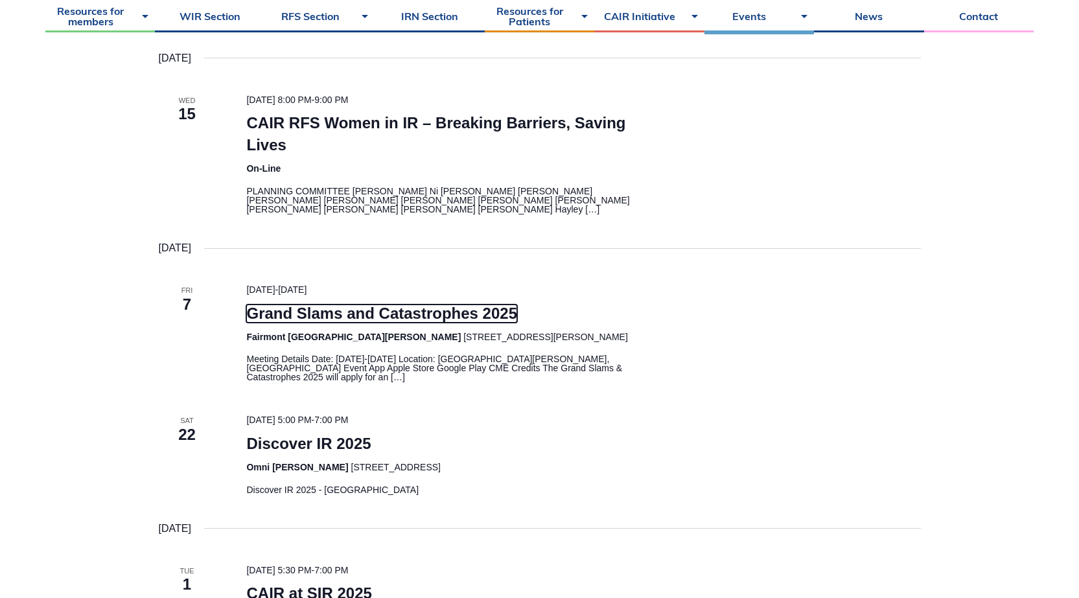
click at [403, 318] on link "Grand Slams and Catastrophes 2025" at bounding box center [381, 314] width 271 height 18
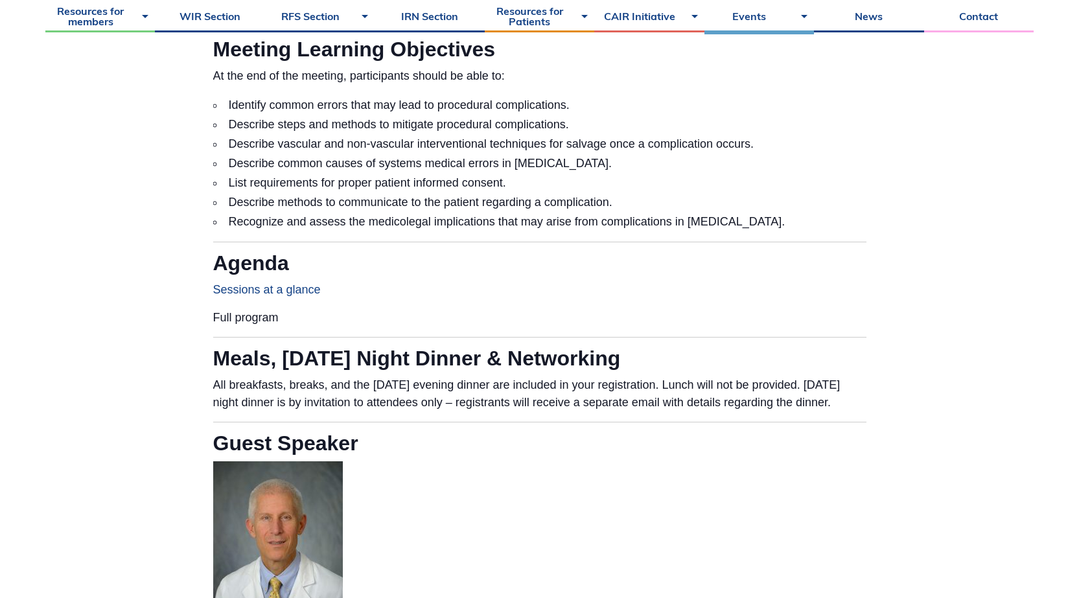
scroll to position [972, 0]
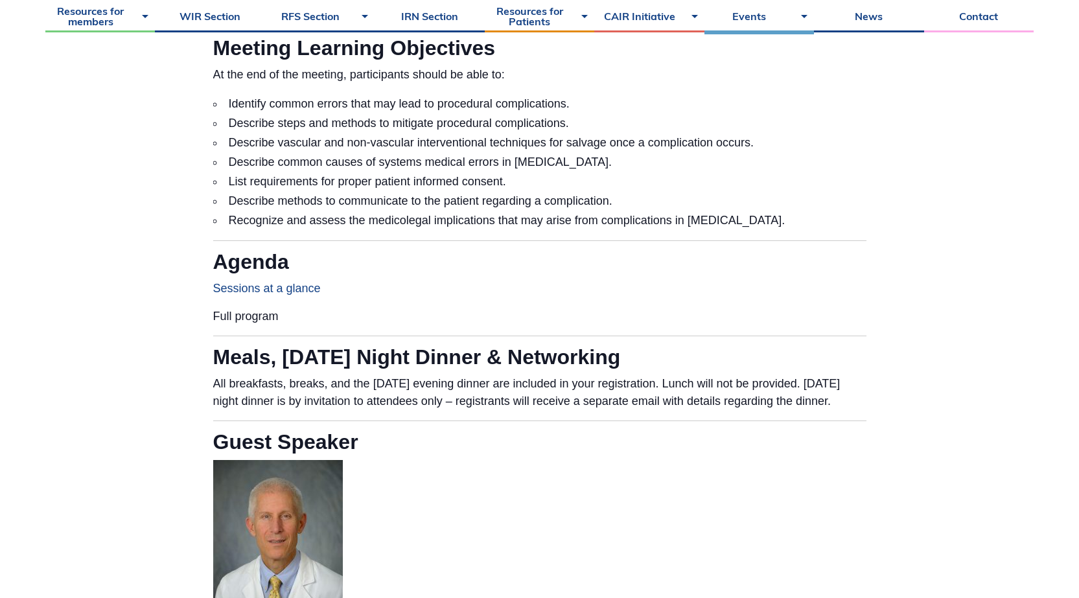
click at [281, 290] on link "Sessions at a glance" at bounding box center [267, 288] width 108 height 13
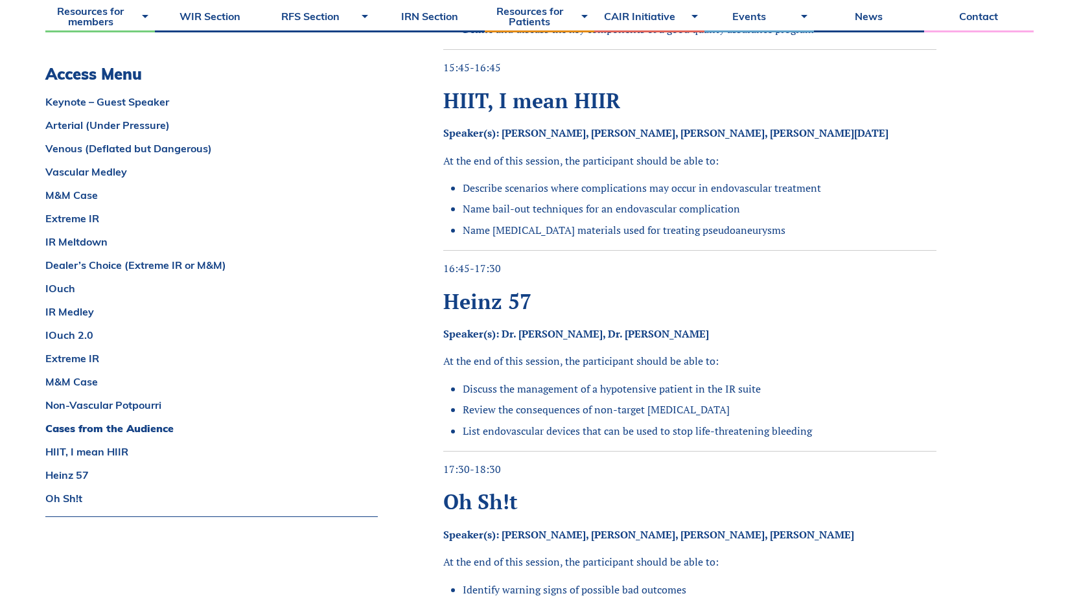
scroll to position [3759, 0]
